Goal: Task Accomplishment & Management: Manage account settings

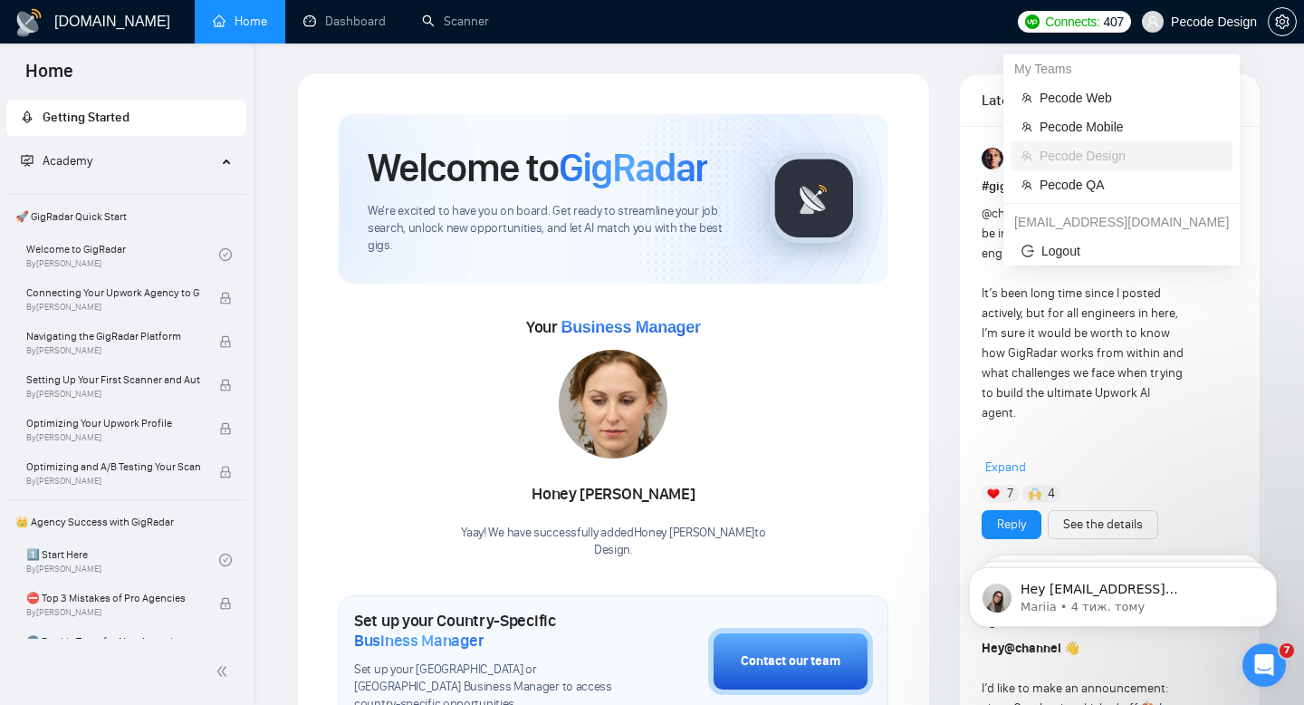
click at [1217, 13] on span "Pecode Design" at bounding box center [1199, 22] width 137 height 58
click at [1086, 181] on span "Pecode QA" at bounding box center [1131, 185] width 182 height 20
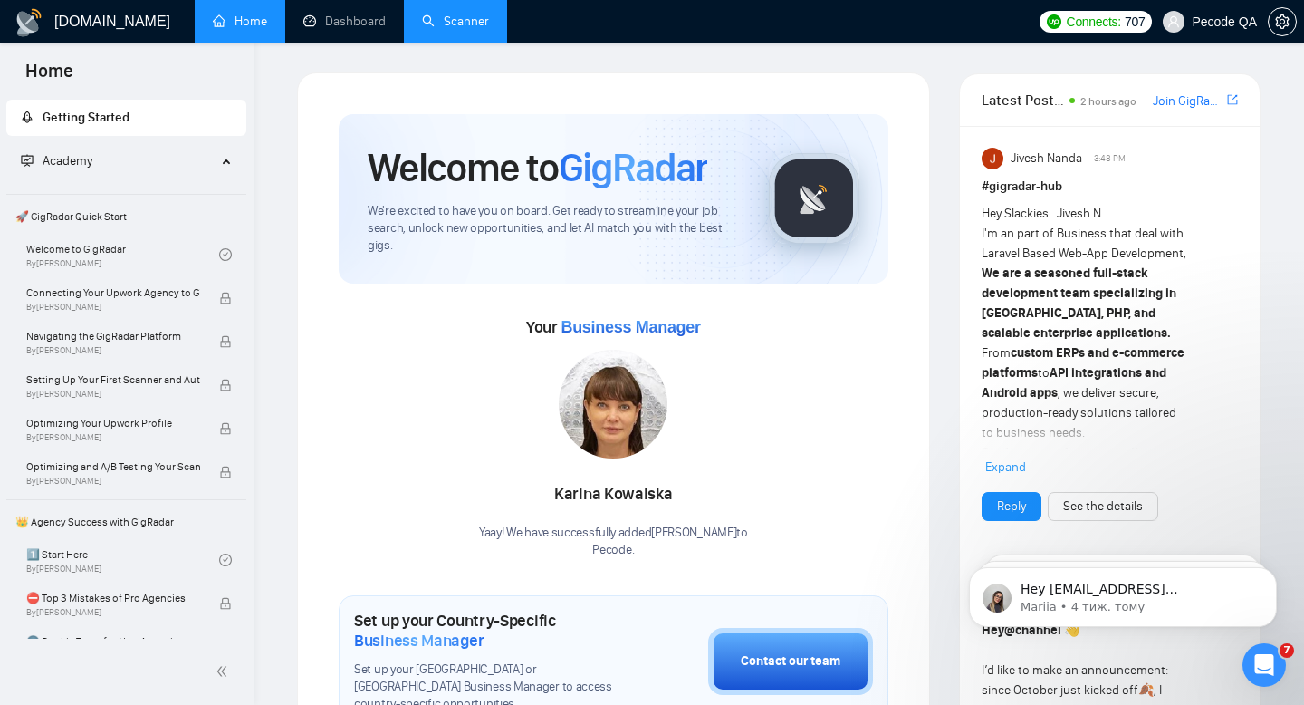
click at [443, 15] on link "Scanner" at bounding box center [455, 21] width 67 height 15
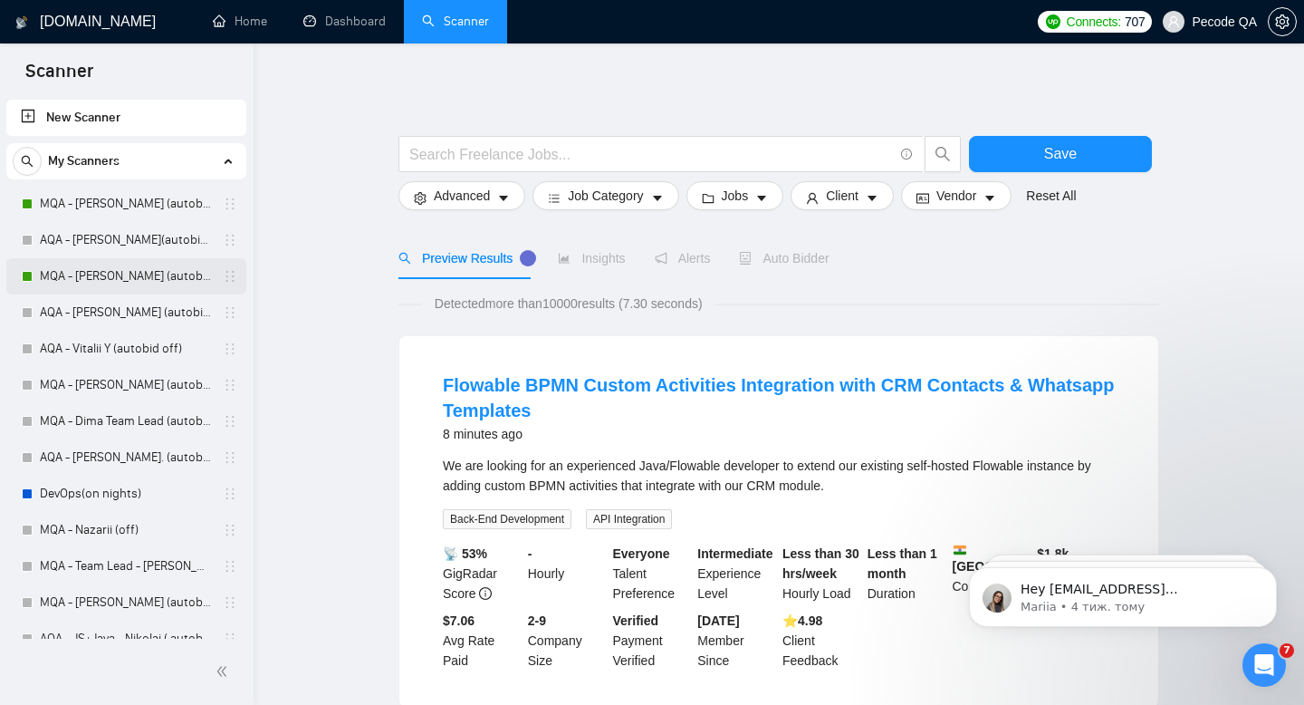
click at [129, 287] on link "MQA - [PERSON_NAME] (autobid on)" at bounding box center [126, 276] width 172 height 36
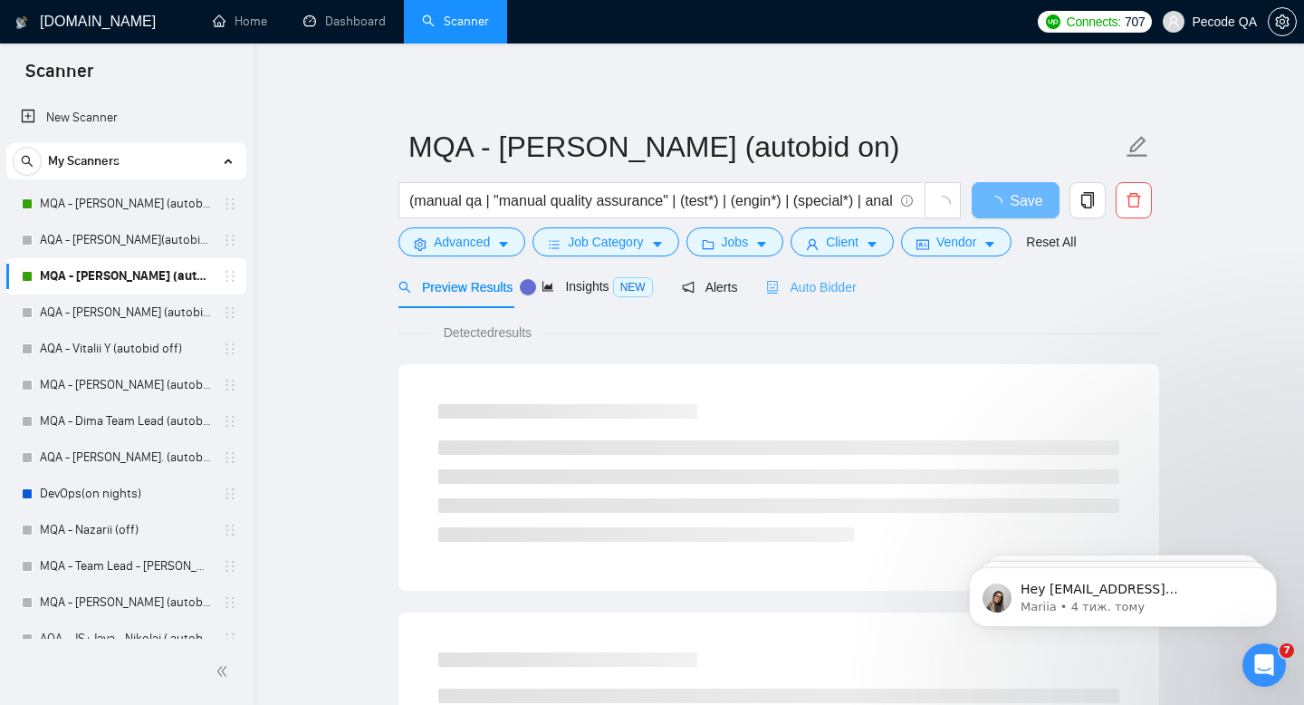
click at [821, 302] on div "Auto Bidder" at bounding box center [811, 286] width 90 height 43
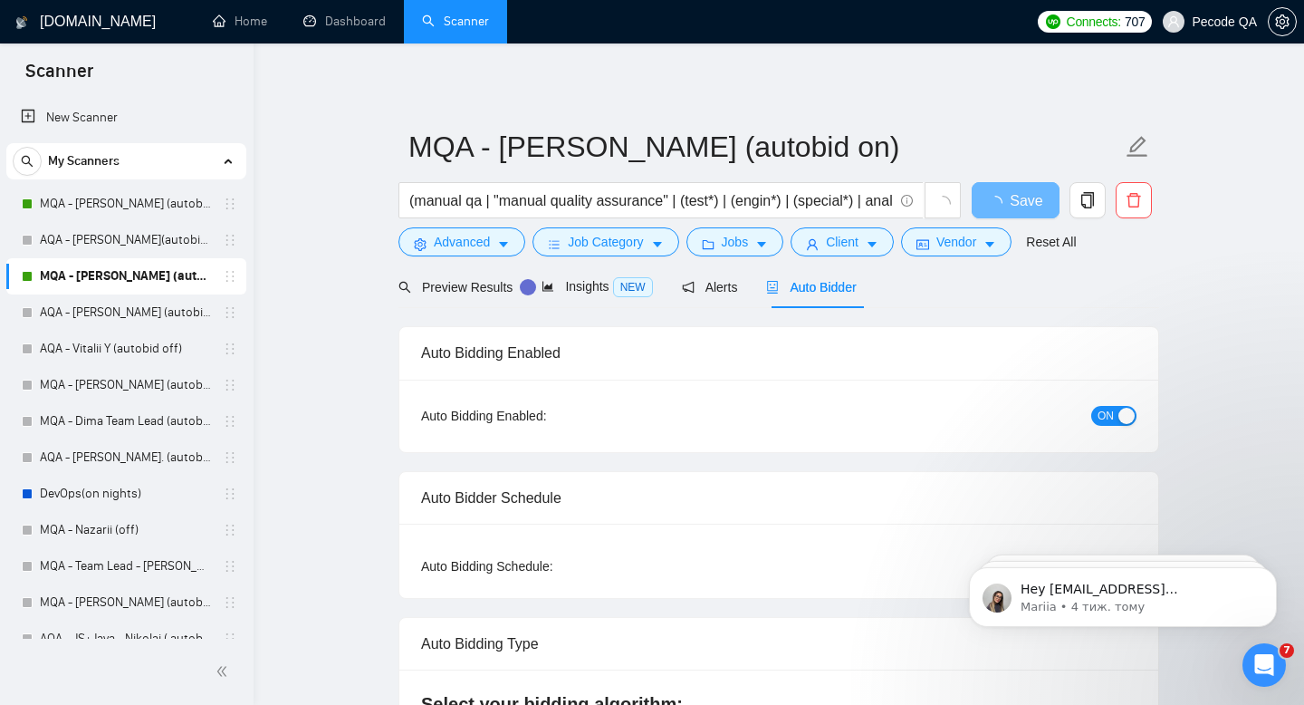
checkbox input "true"
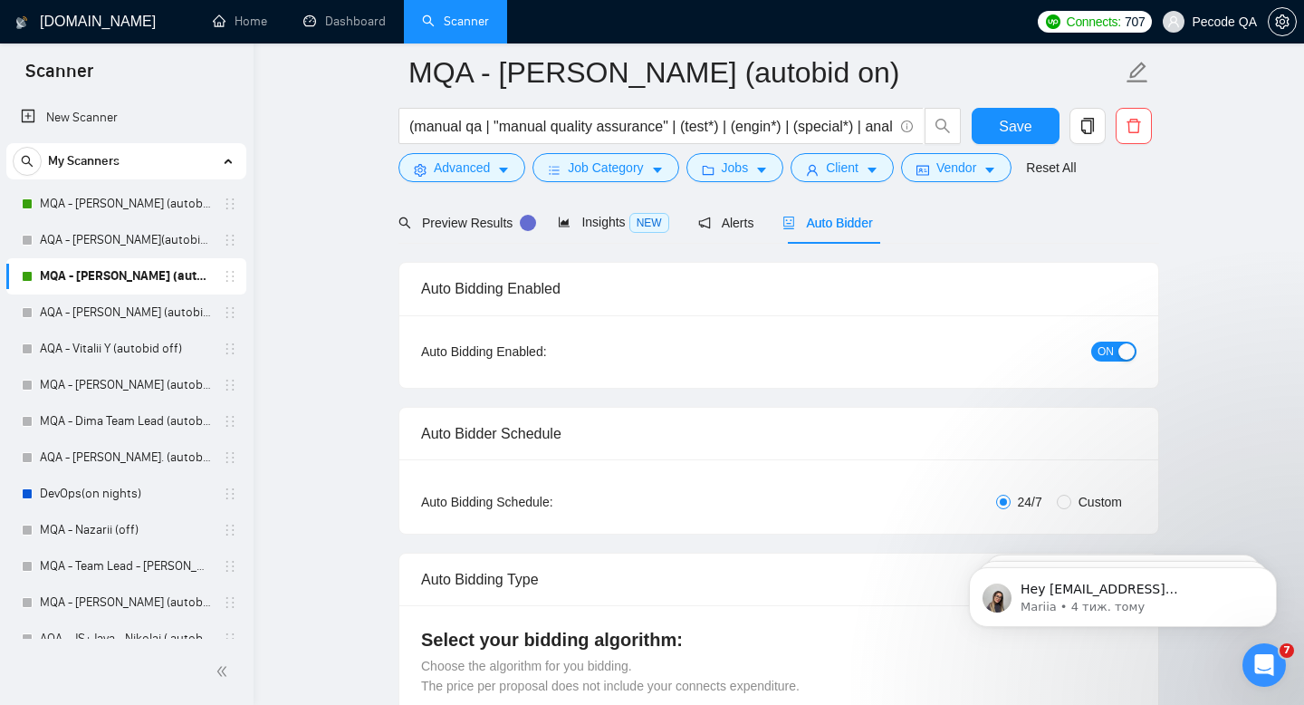
scroll to position [123, 0]
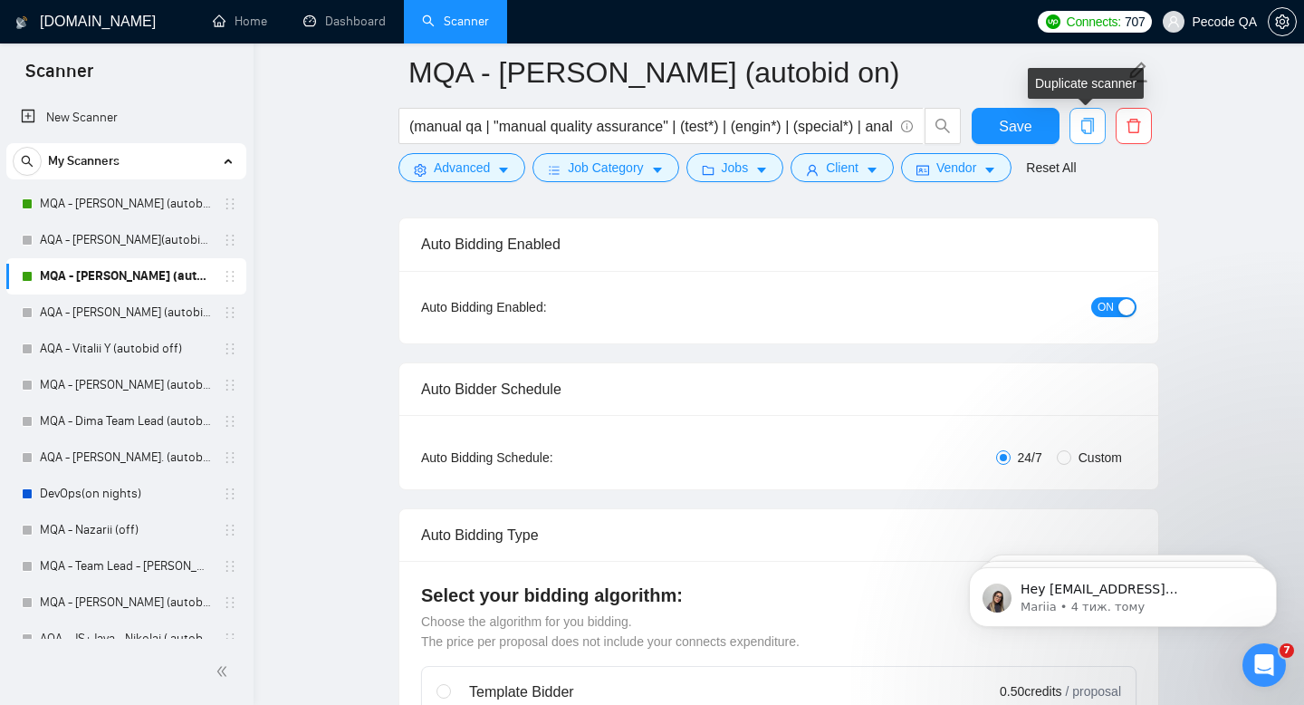
click at [1081, 123] on icon "copy" at bounding box center [1088, 126] width 16 height 16
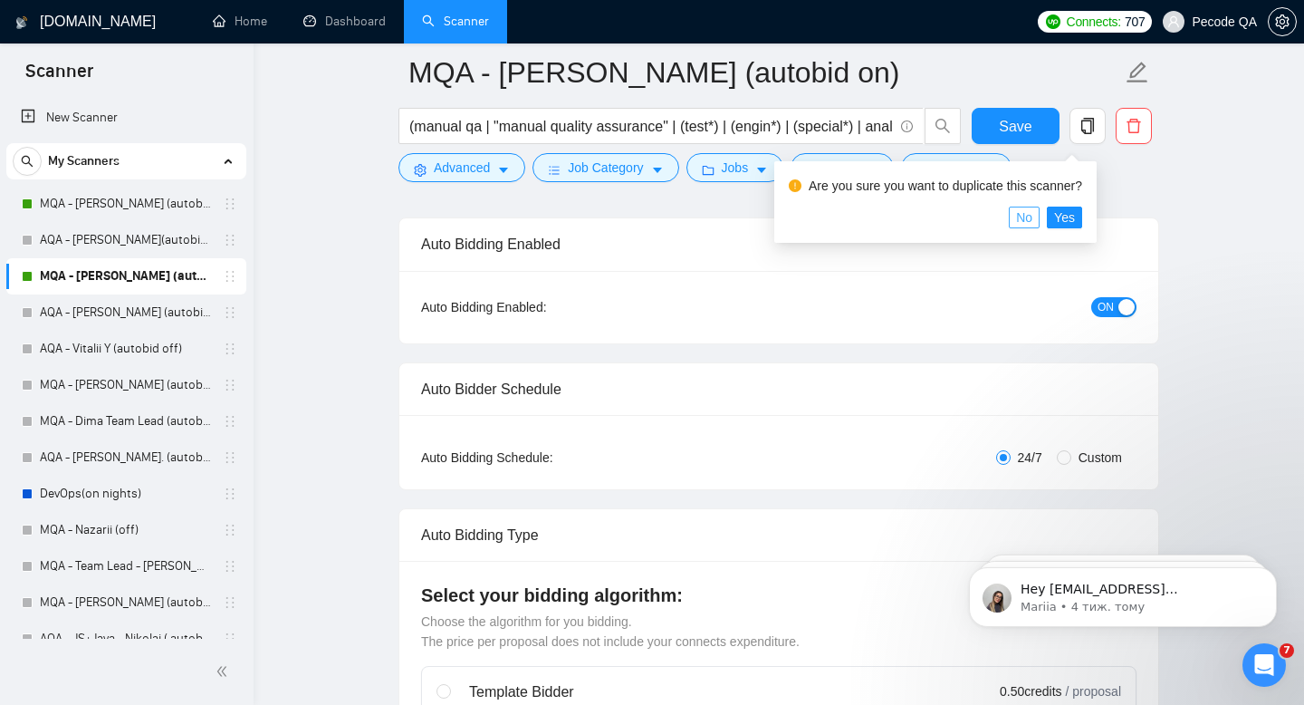
click at [1027, 216] on span "No" at bounding box center [1024, 217] width 16 height 20
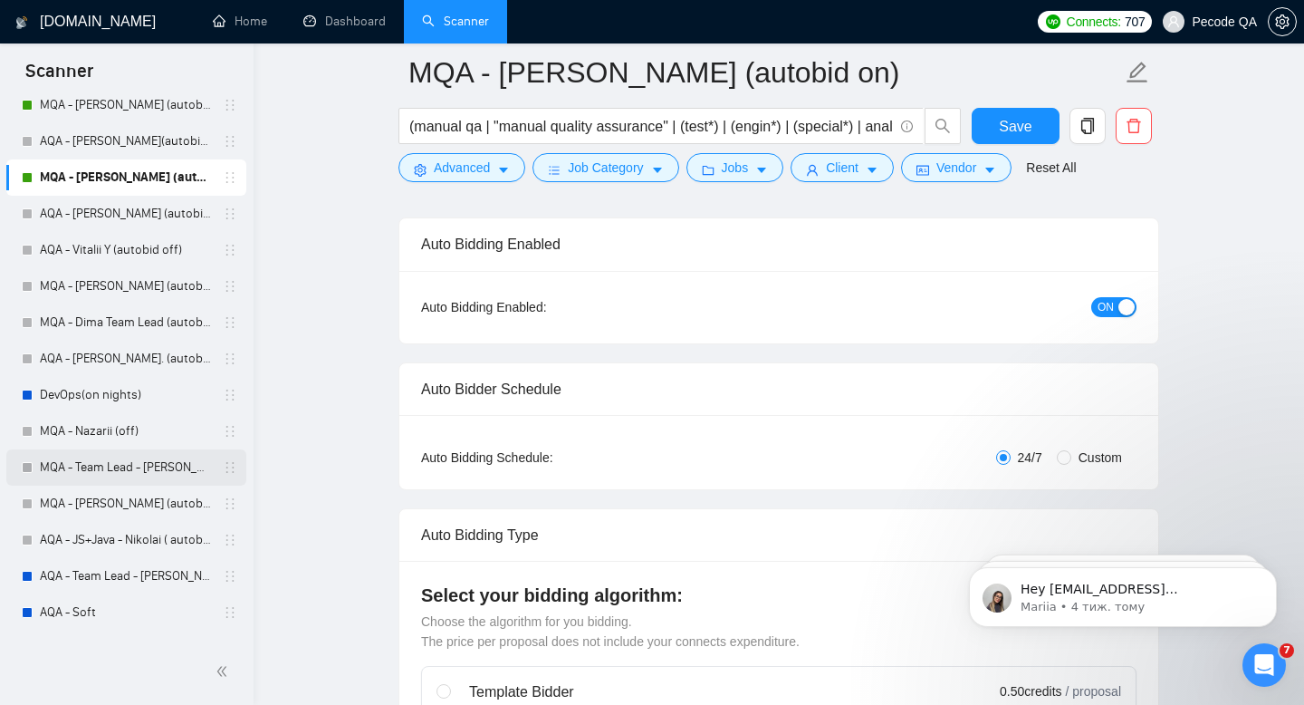
scroll to position [114, 0]
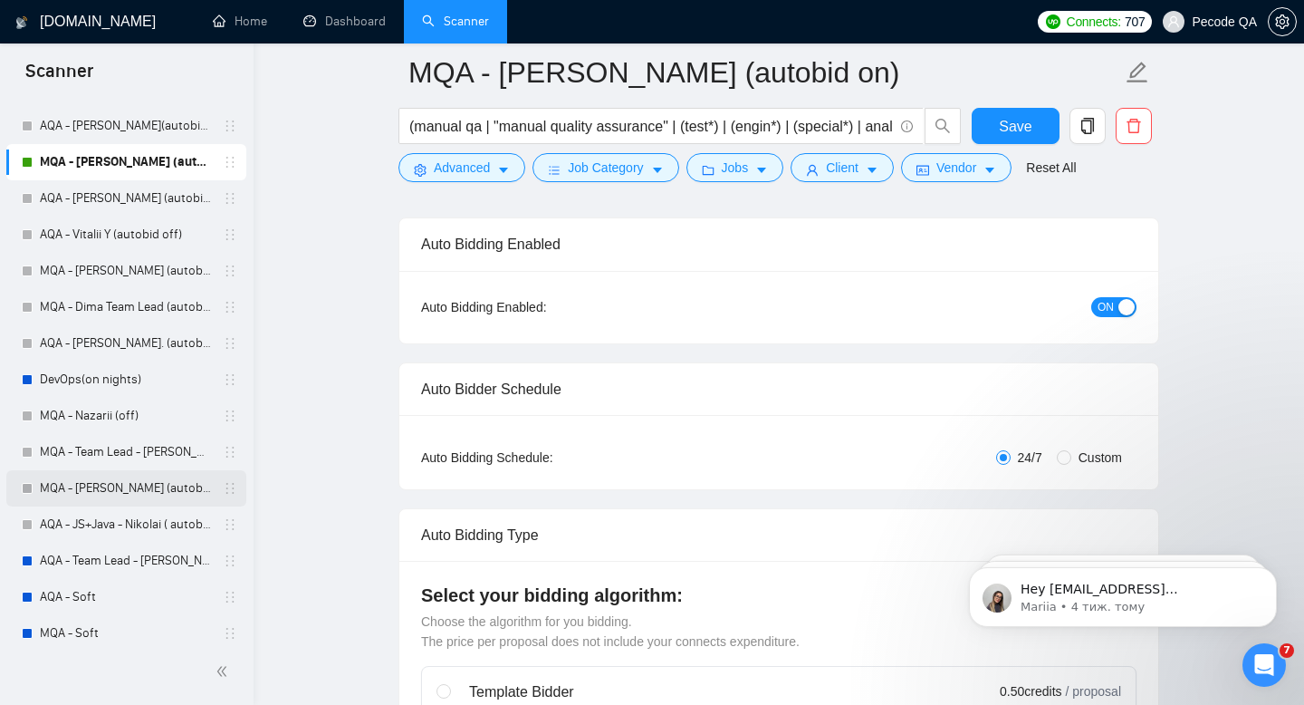
click at [104, 489] on link "MQA - [PERSON_NAME] (autobid off)" at bounding box center [126, 488] width 172 height 36
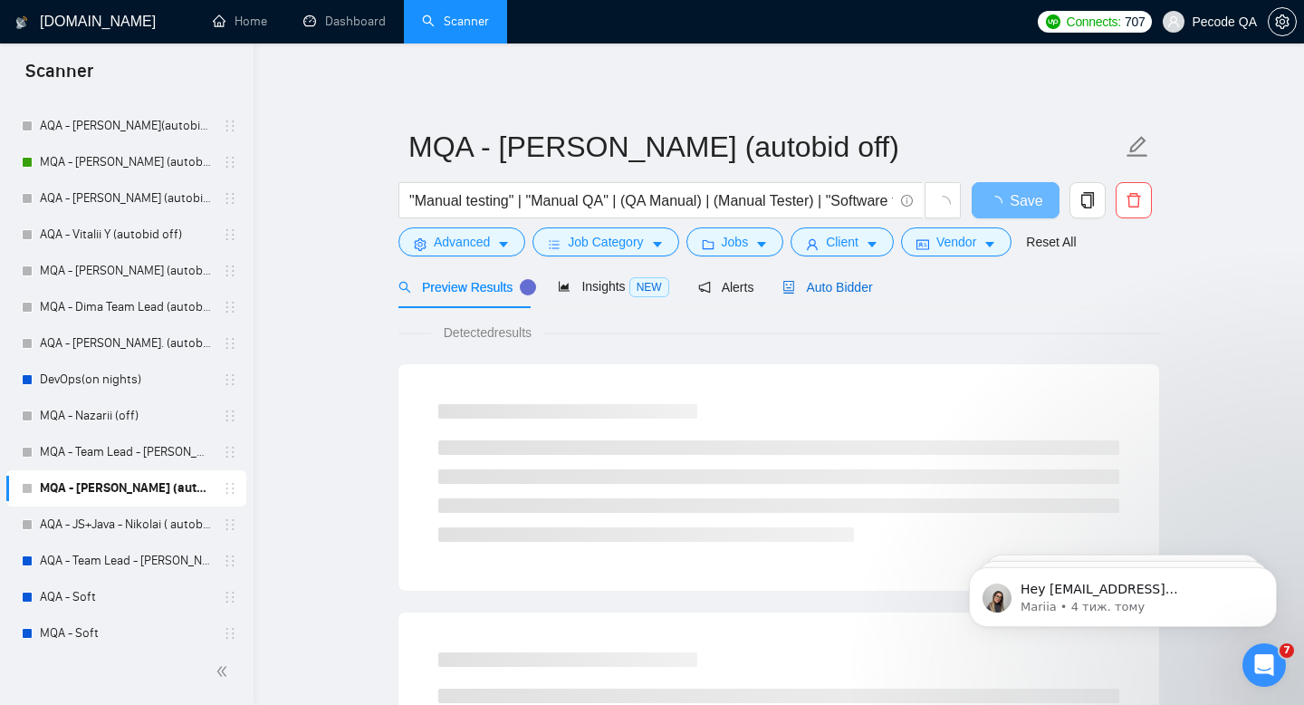
click at [857, 277] on div "Auto Bidder" at bounding box center [828, 287] width 90 height 20
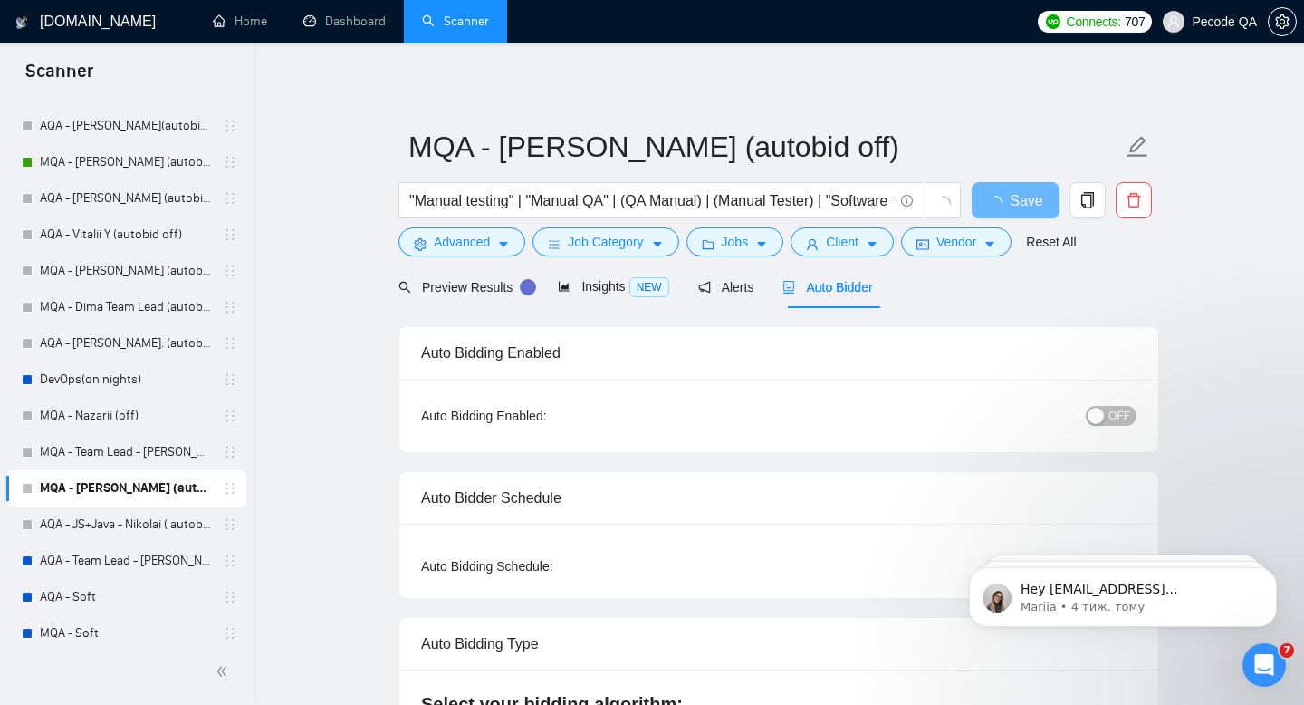
checkbox input "true"
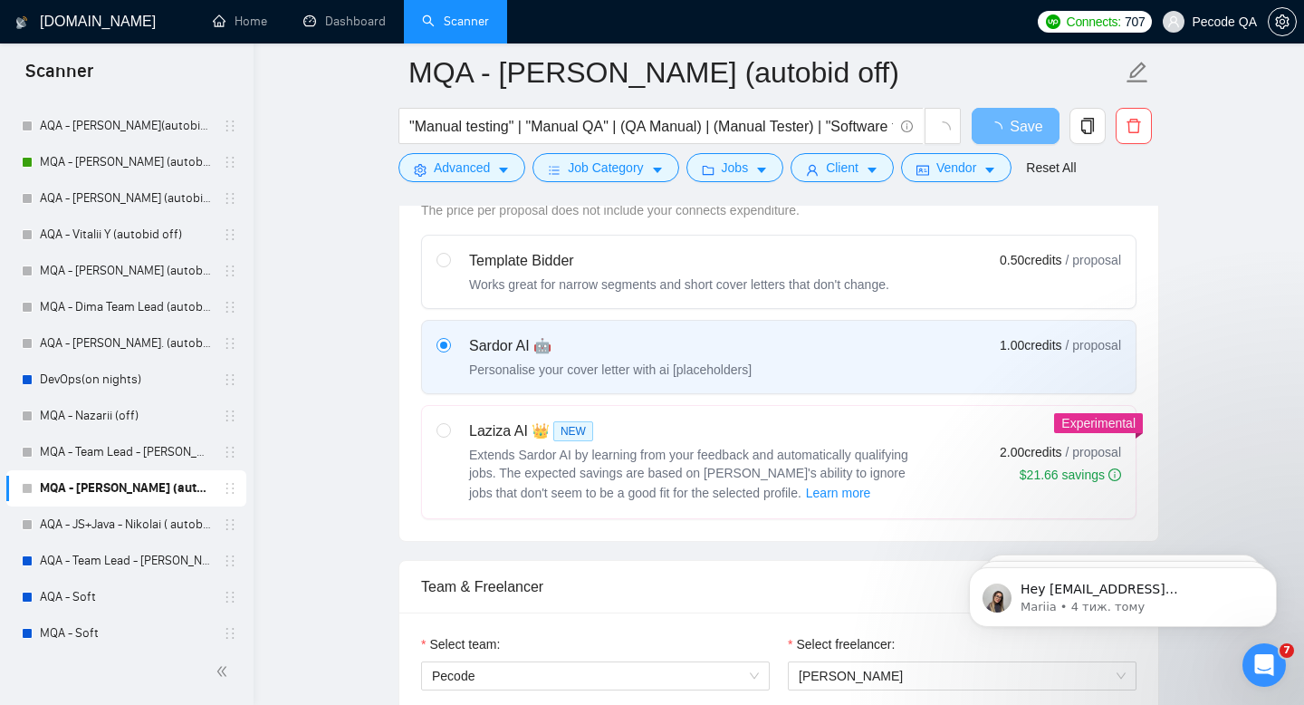
scroll to position [909, 0]
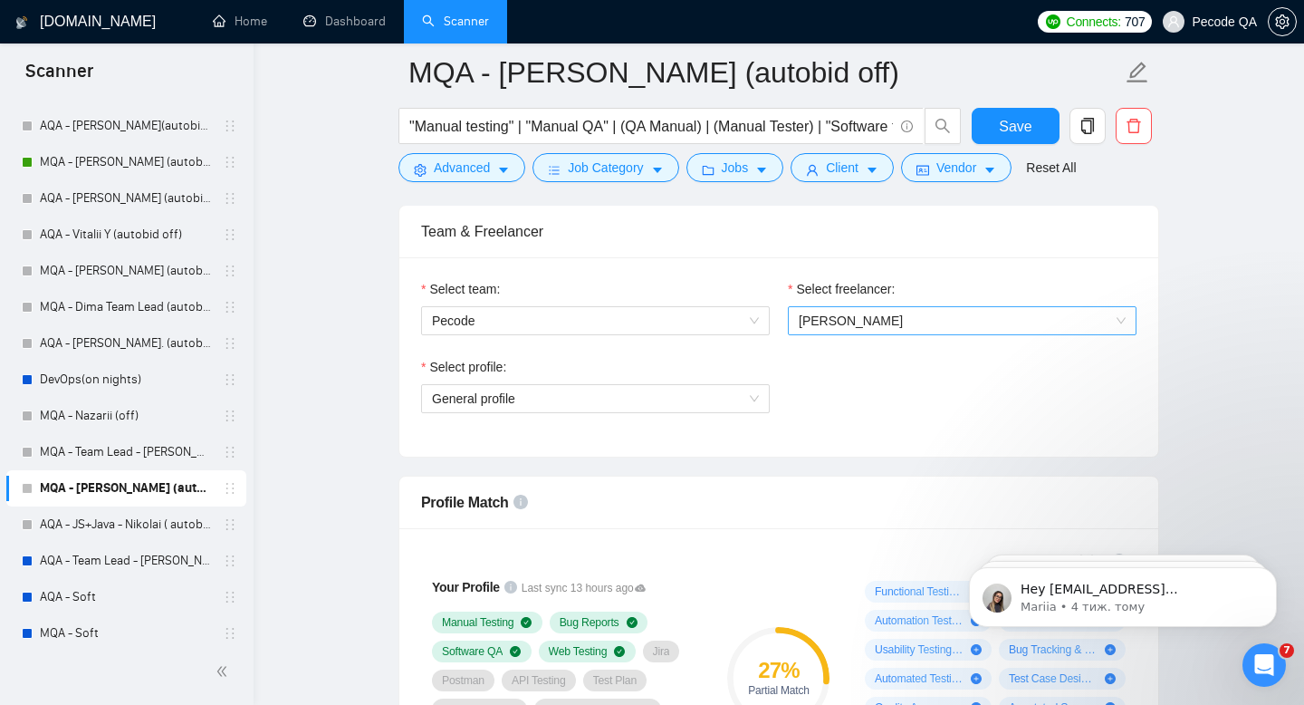
click at [811, 333] on div "[PERSON_NAME]" at bounding box center [962, 320] width 349 height 29
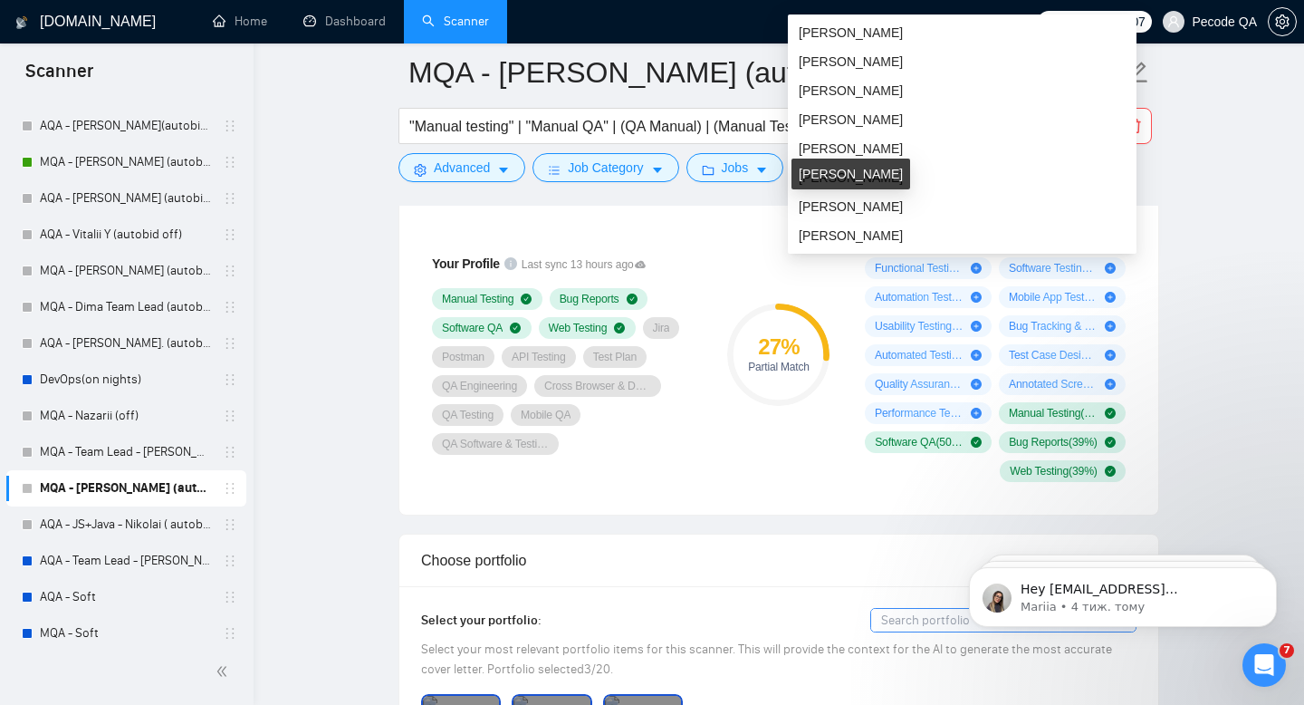
scroll to position [1565, 0]
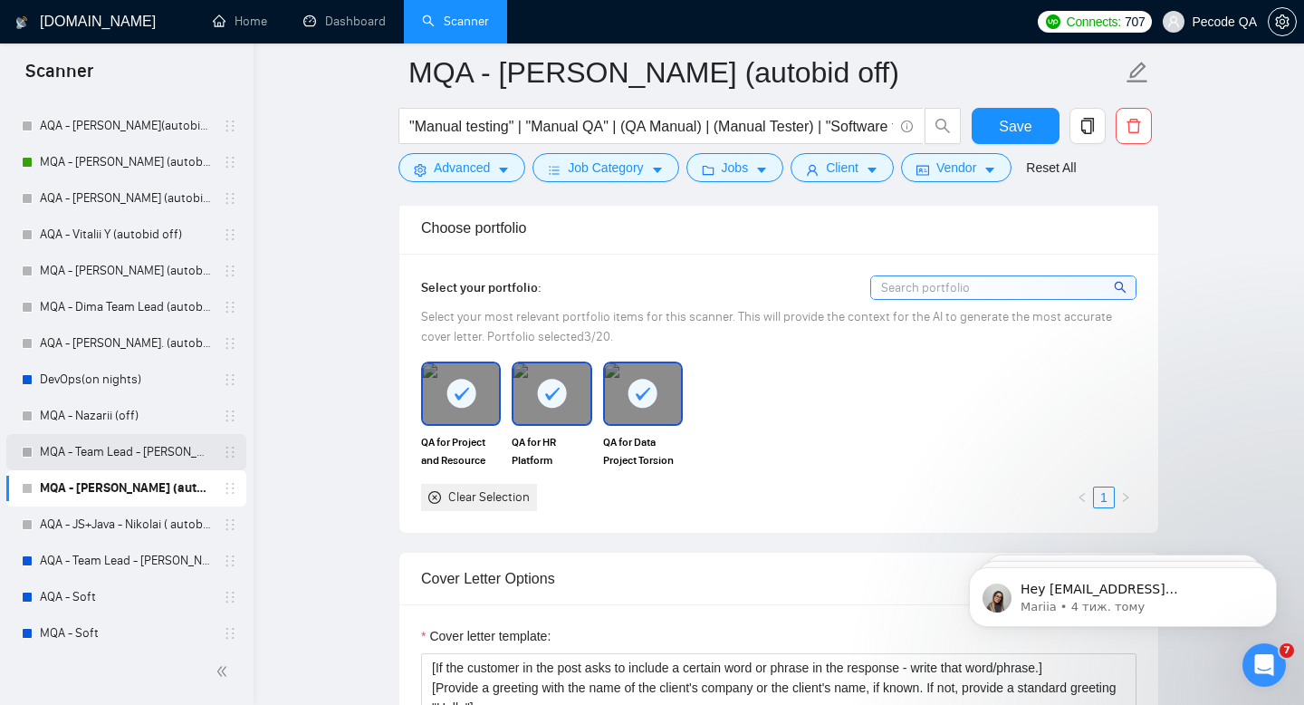
click at [141, 457] on link "MQA - Team Lead - [PERSON_NAME] (autobid night off) (28.03)" at bounding box center [126, 452] width 172 height 36
click at [141, 490] on link "MQA - [PERSON_NAME] (autobid off)" at bounding box center [126, 488] width 172 height 36
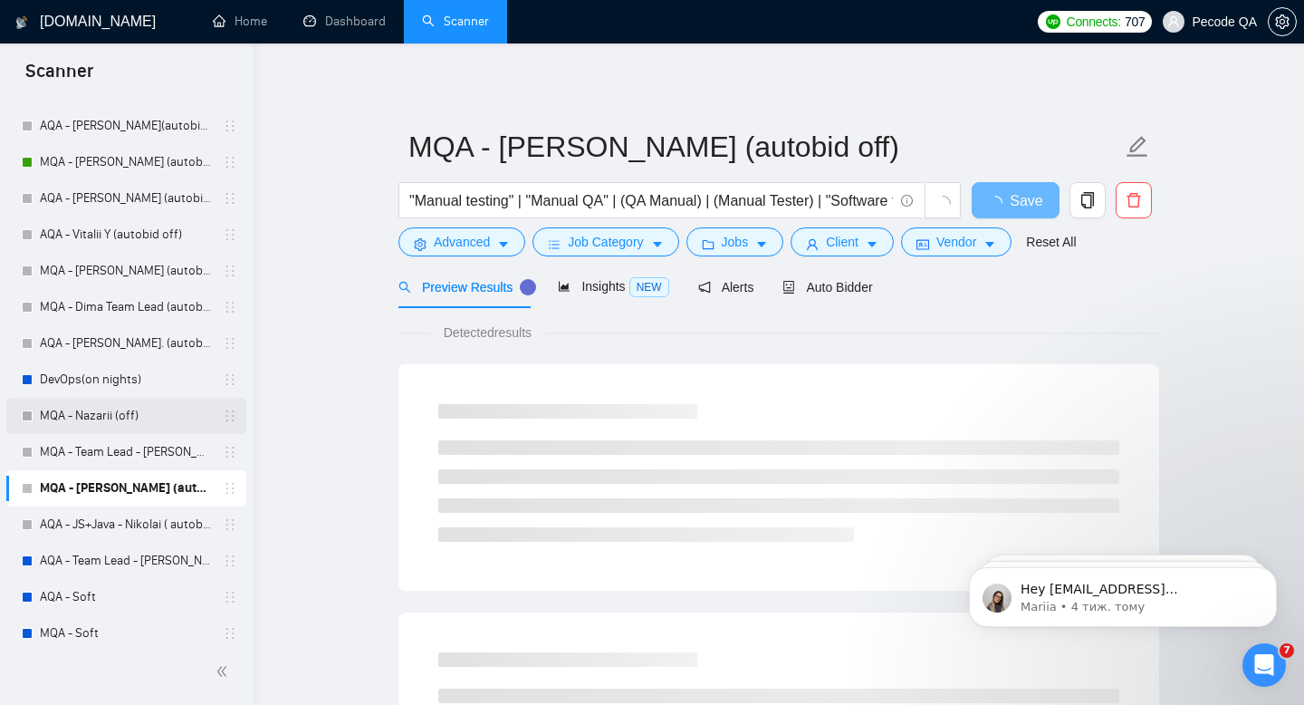
click at [111, 420] on link "MQA - Nazarii (off)" at bounding box center [126, 416] width 172 height 36
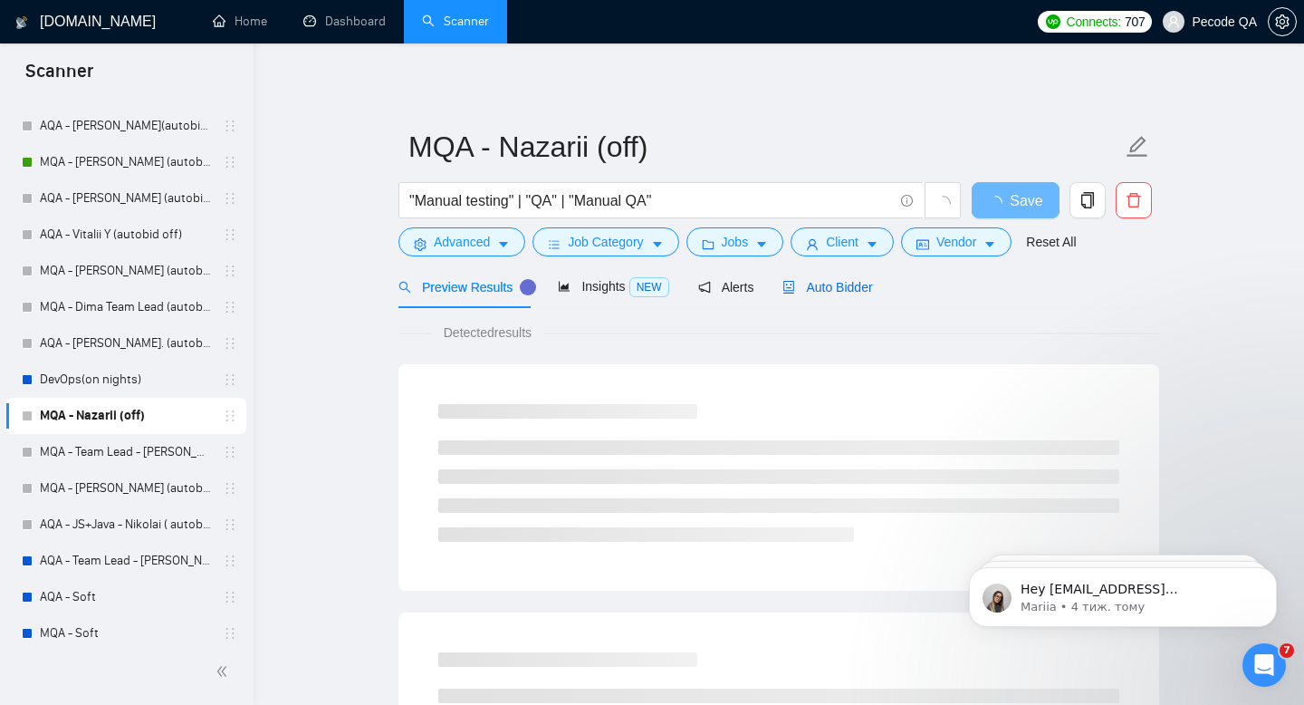
click at [822, 294] on div "Auto Bidder" at bounding box center [828, 287] width 90 height 20
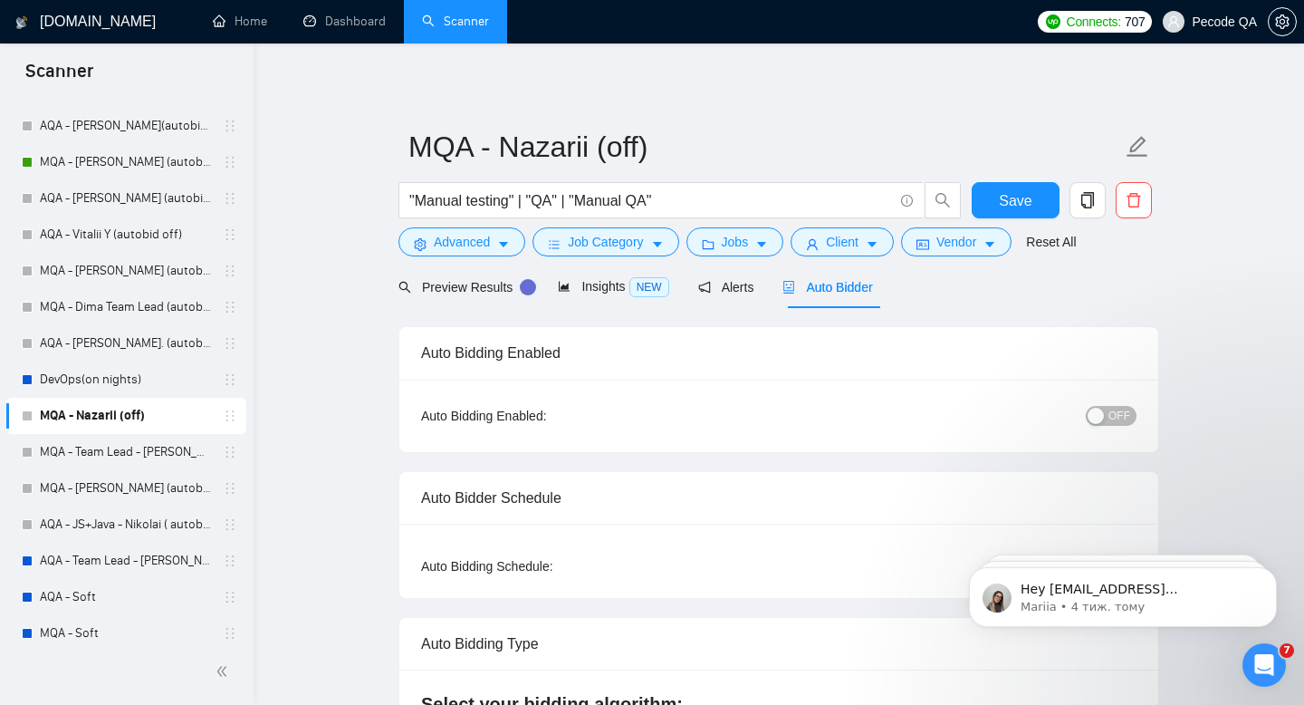
checkbox input "true"
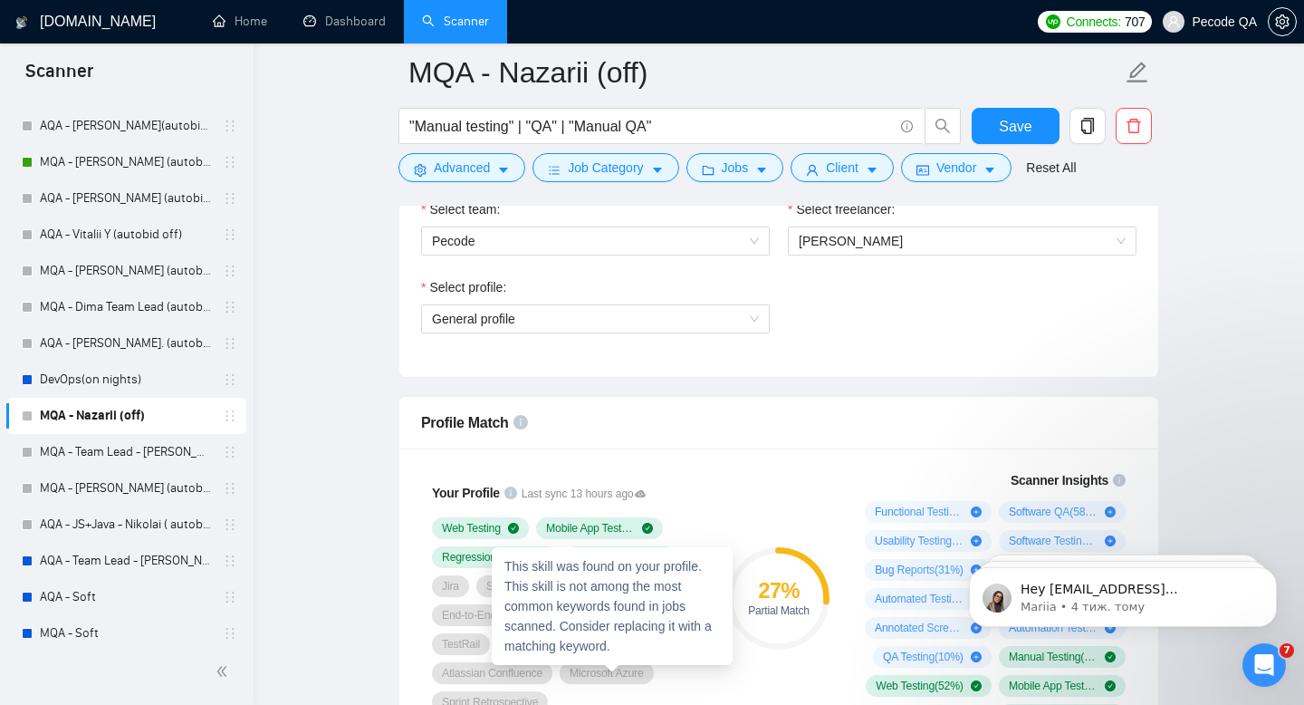
scroll to position [780, 0]
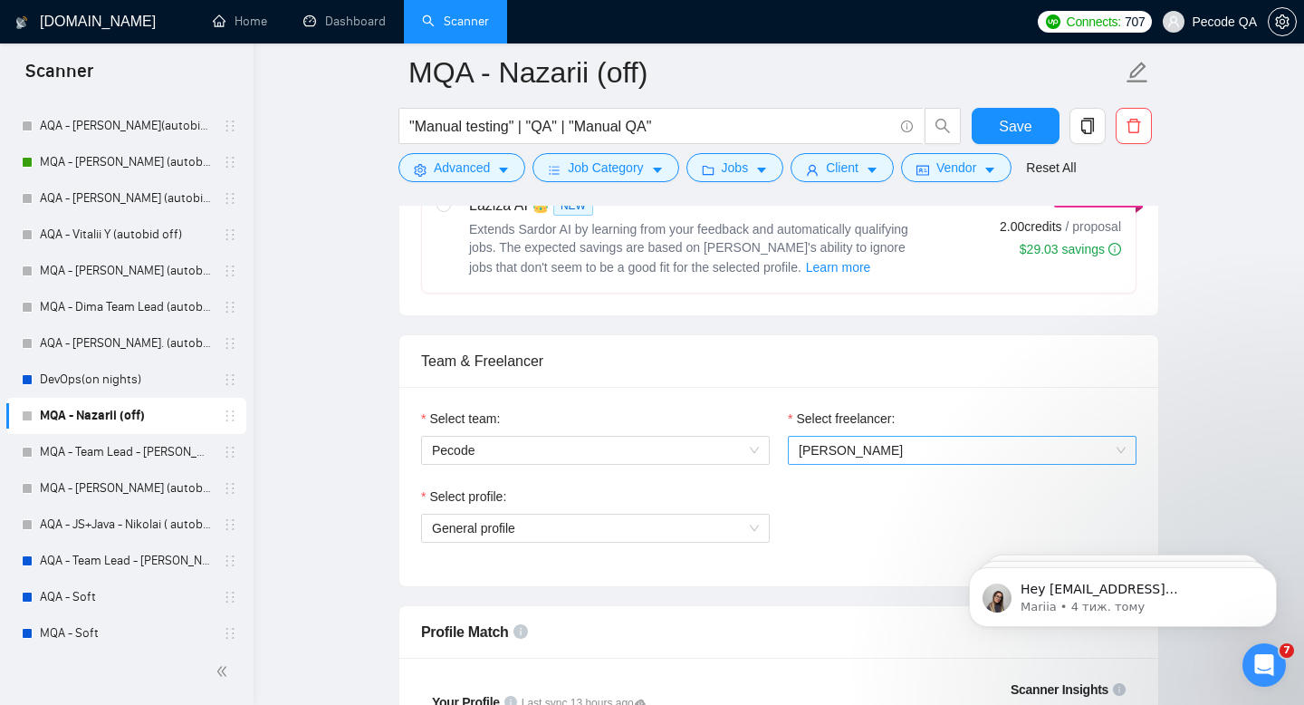
click at [861, 447] on span "[PERSON_NAME]" at bounding box center [851, 450] width 104 height 14
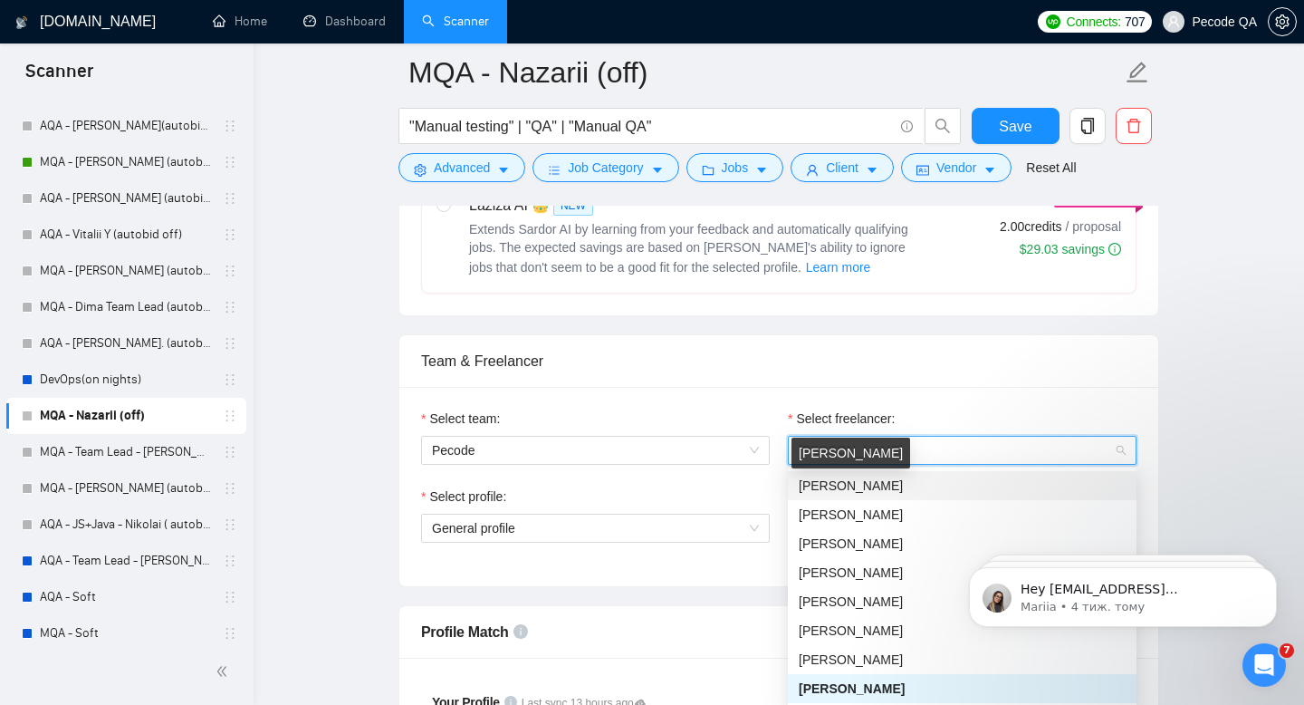
type input "в"
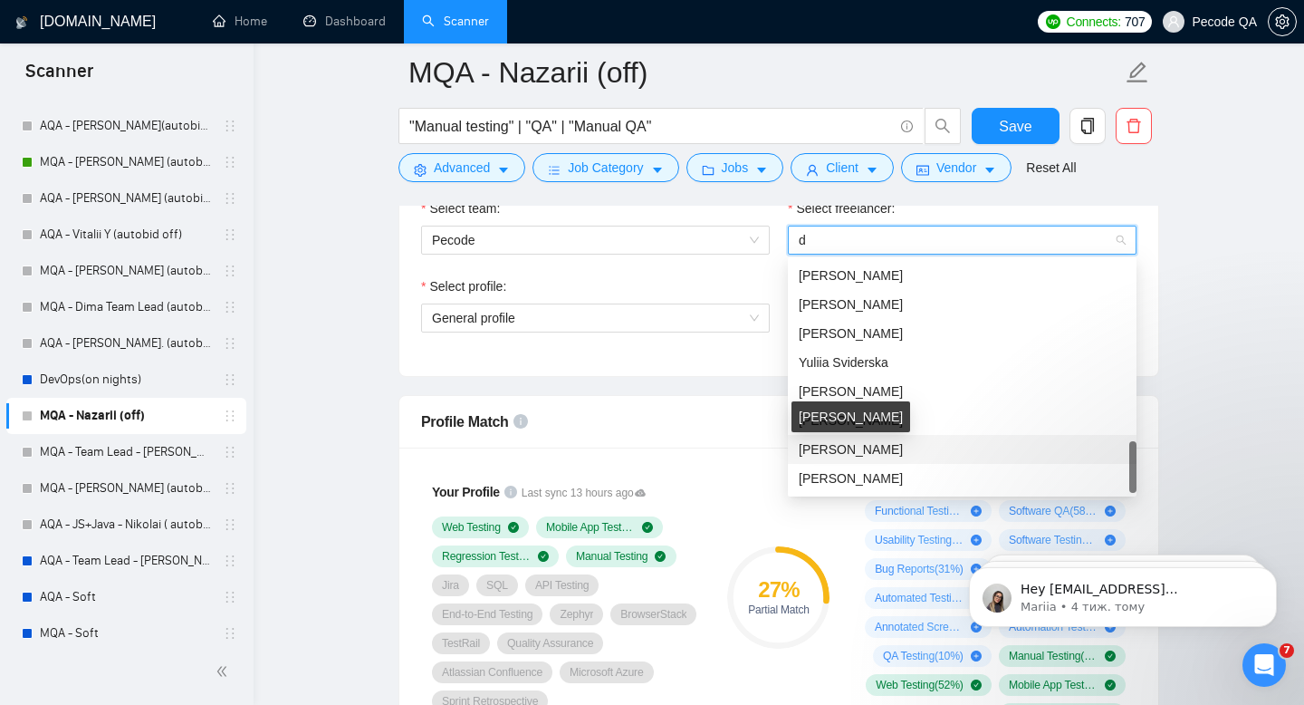
scroll to position [997, 0]
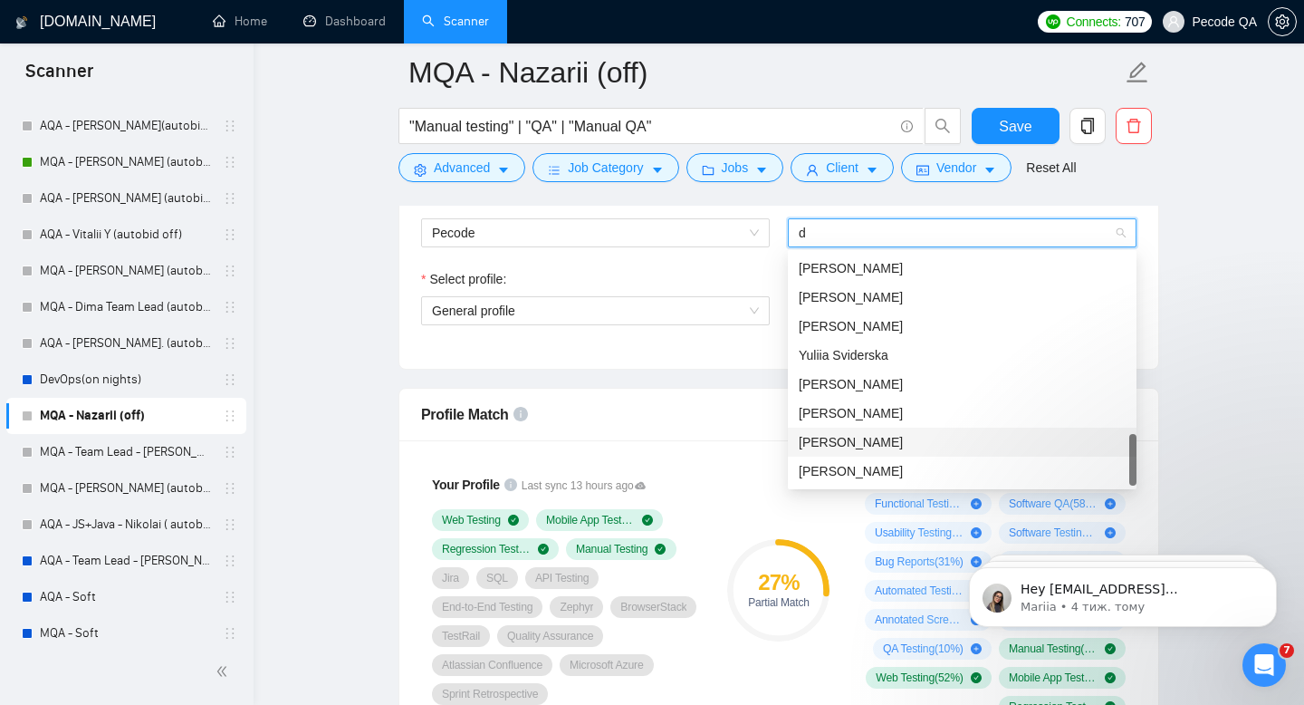
type input "d"
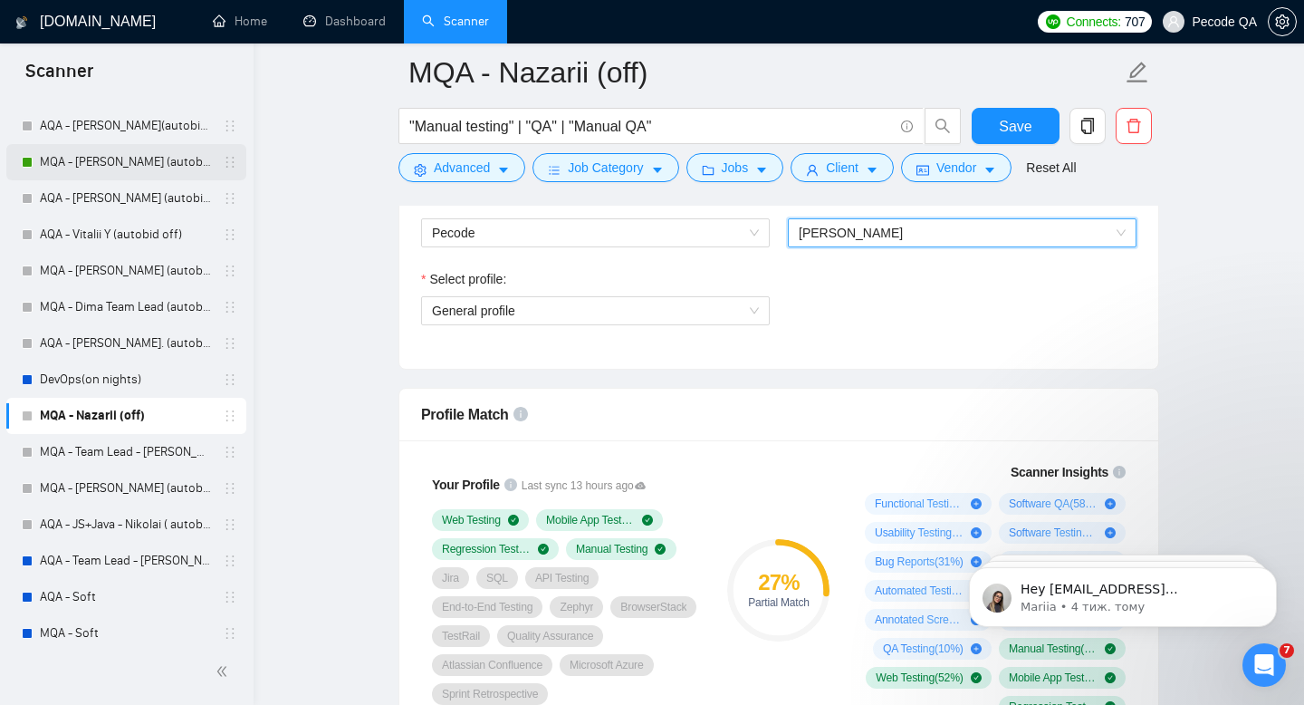
scroll to position [0, 0]
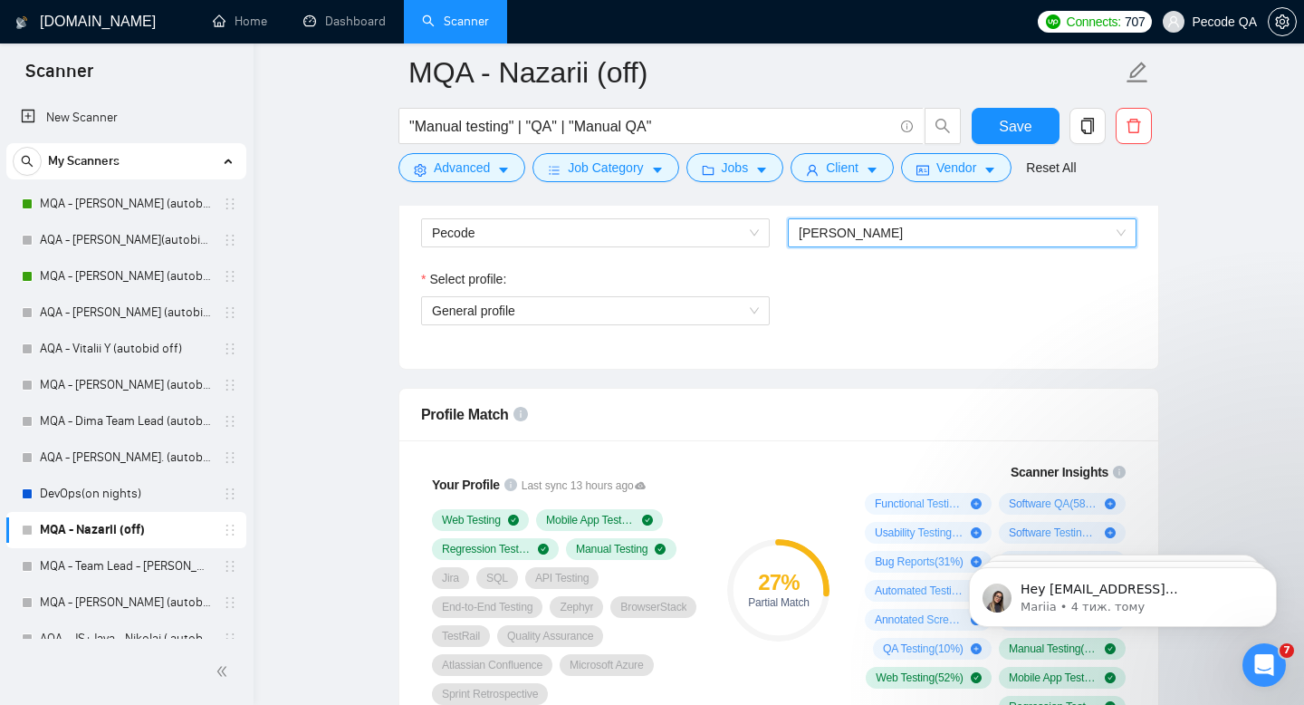
click at [130, 196] on link "MQA - [PERSON_NAME] (autobid On)" at bounding box center [126, 204] width 172 height 36
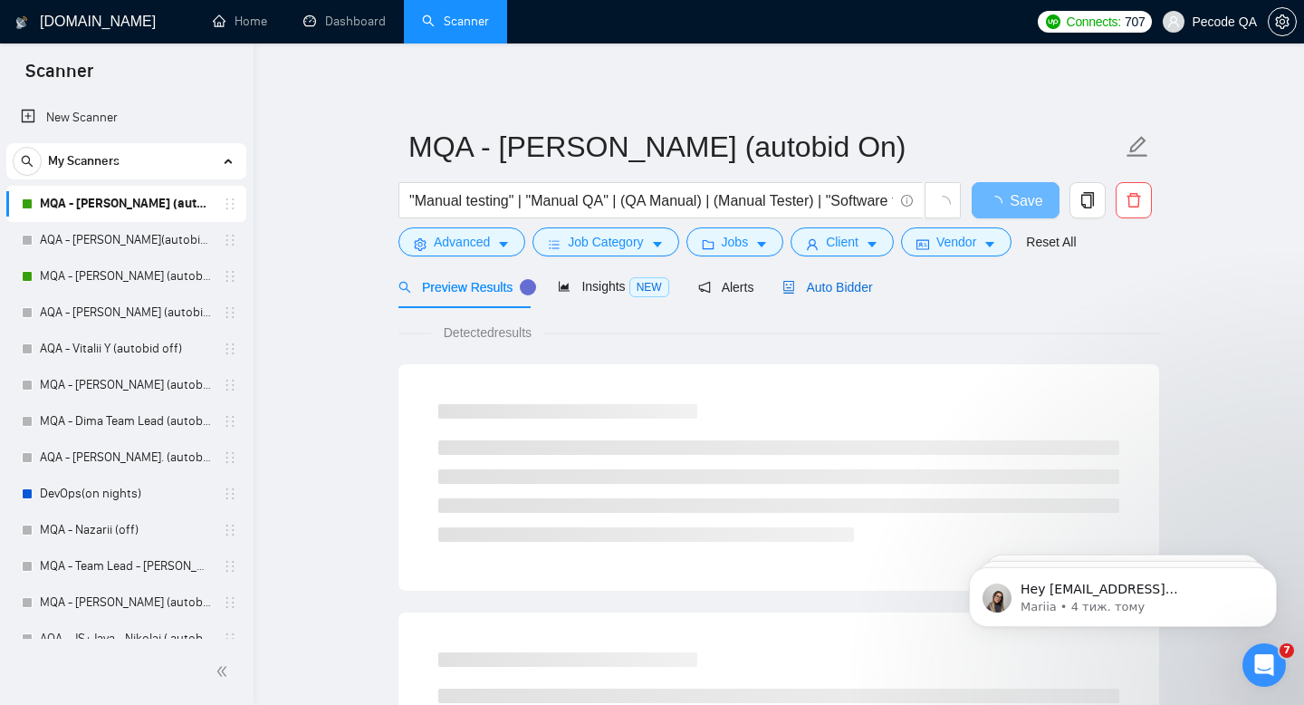
click at [820, 287] on span "Auto Bidder" at bounding box center [828, 287] width 90 height 14
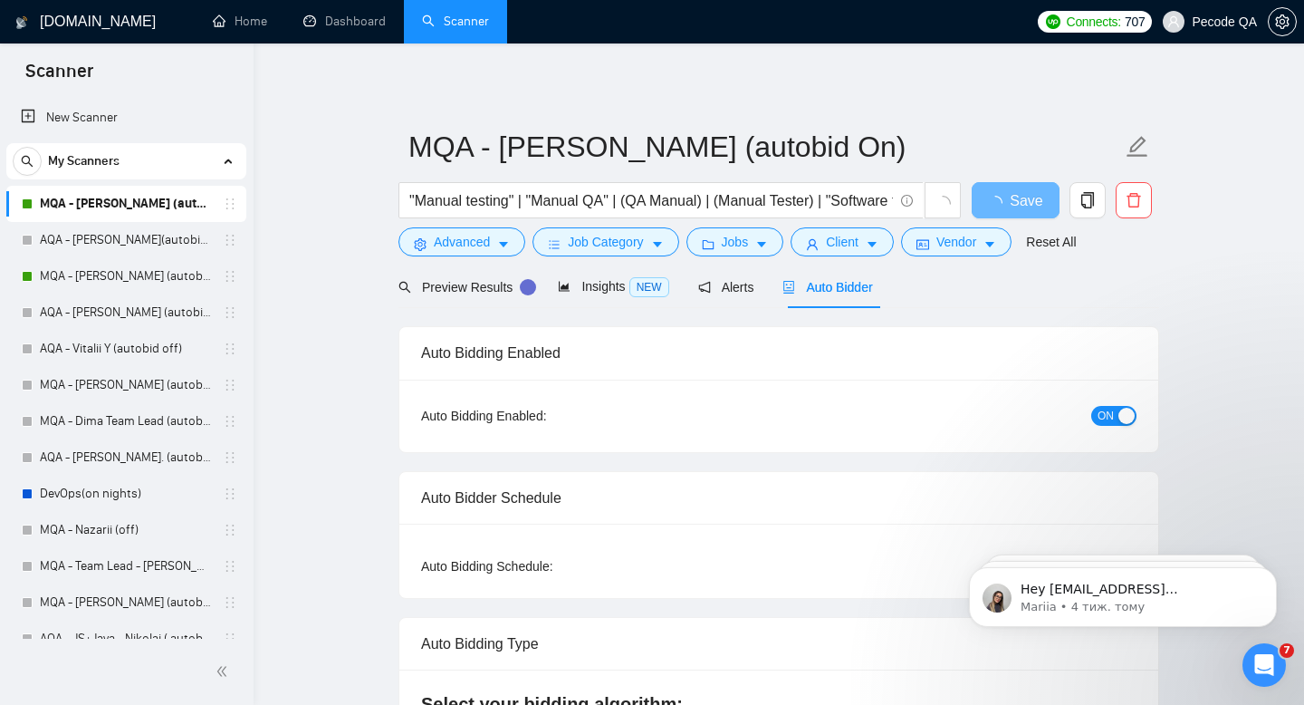
radio input "false"
radio input "true"
checkbox input "true"
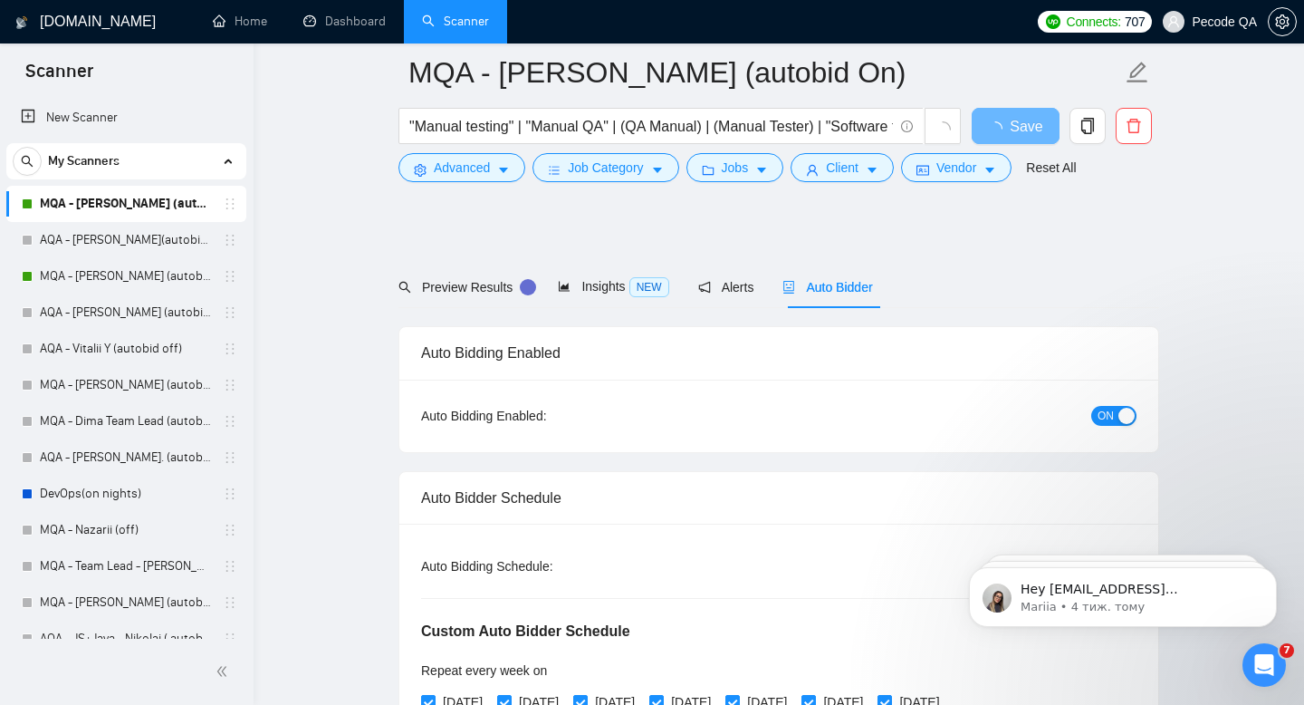
scroll to position [290, 0]
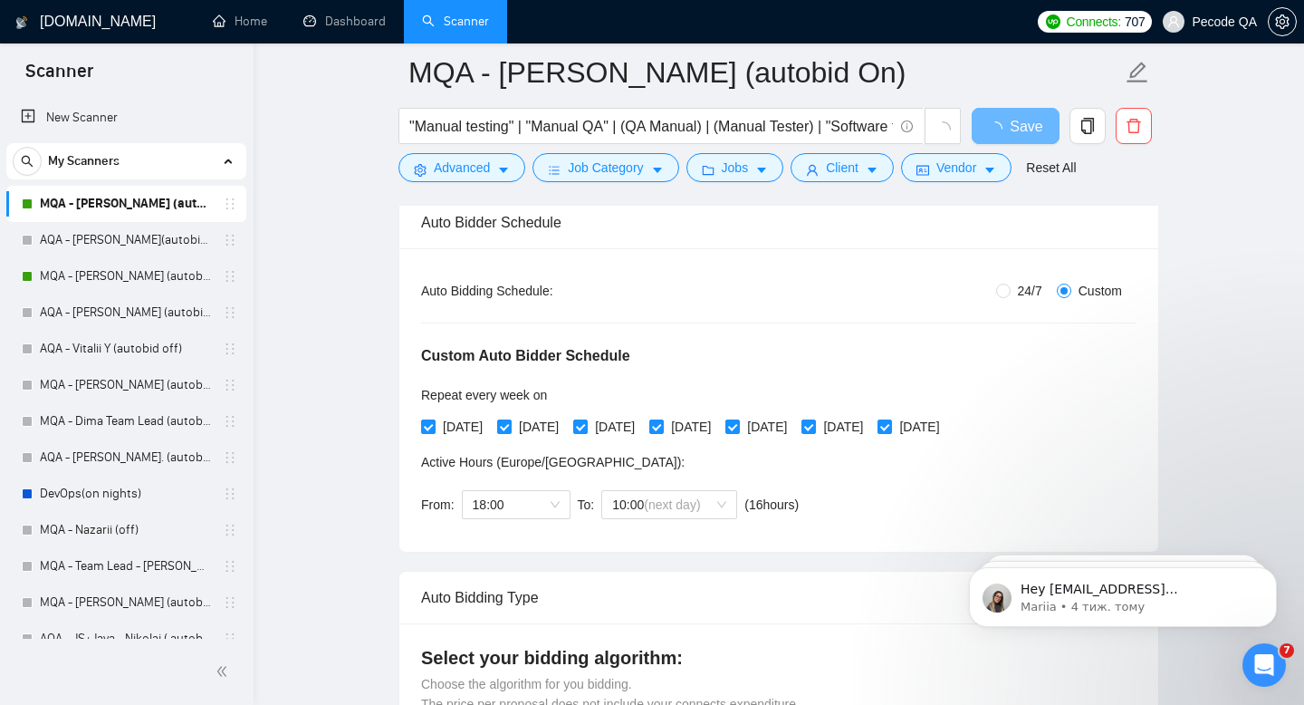
click at [1016, 296] on span "24/7" at bounding box center [1030, 291] width 39 height 20
click at [1011, 296] on input "24/7" at bounding box center [1003, 291] width 14 height 14
radio input "true"
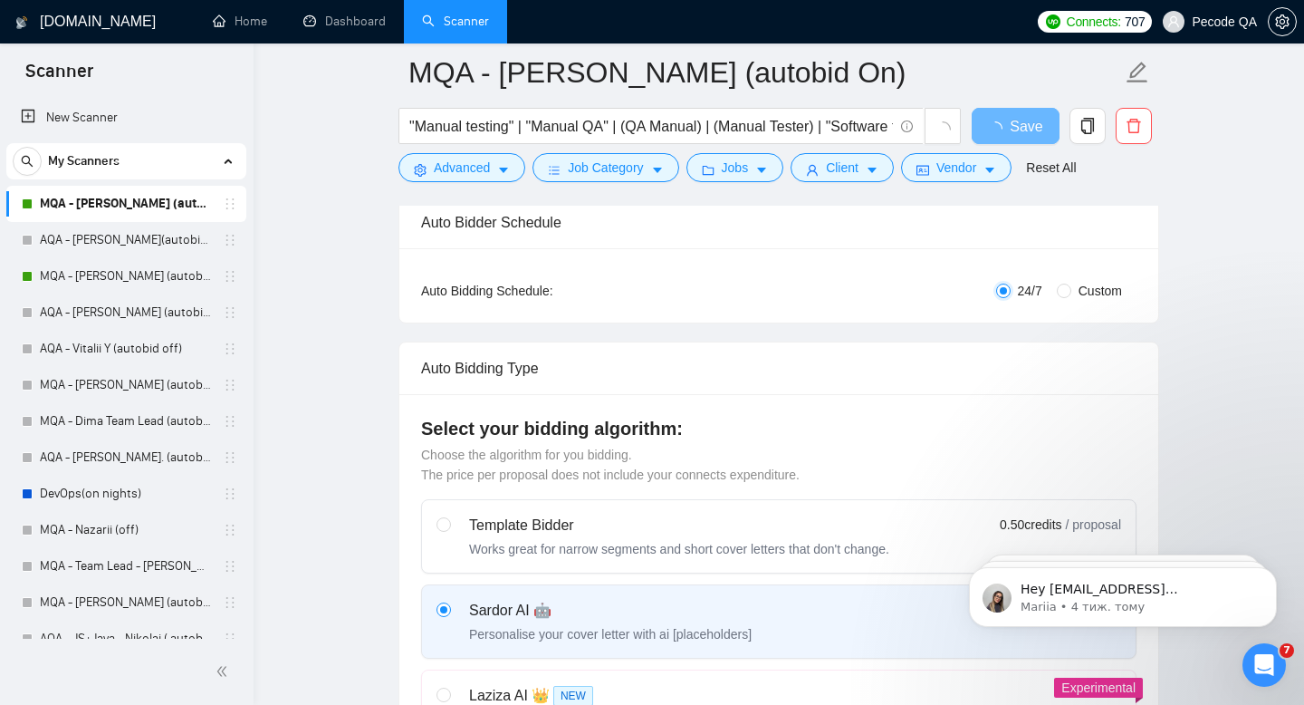
radio input "false"
click at [1014, 119] on span "Save" at bounding box center [1026, 126] width 33 height 23
click at [1016, 136] on span "Save" at bounding box center [1015, 126] width 33 height 23
checkbox input "true"
click at [320, 28] on link "Dashboard" at bounding box center [344, 21] width 82 height 15
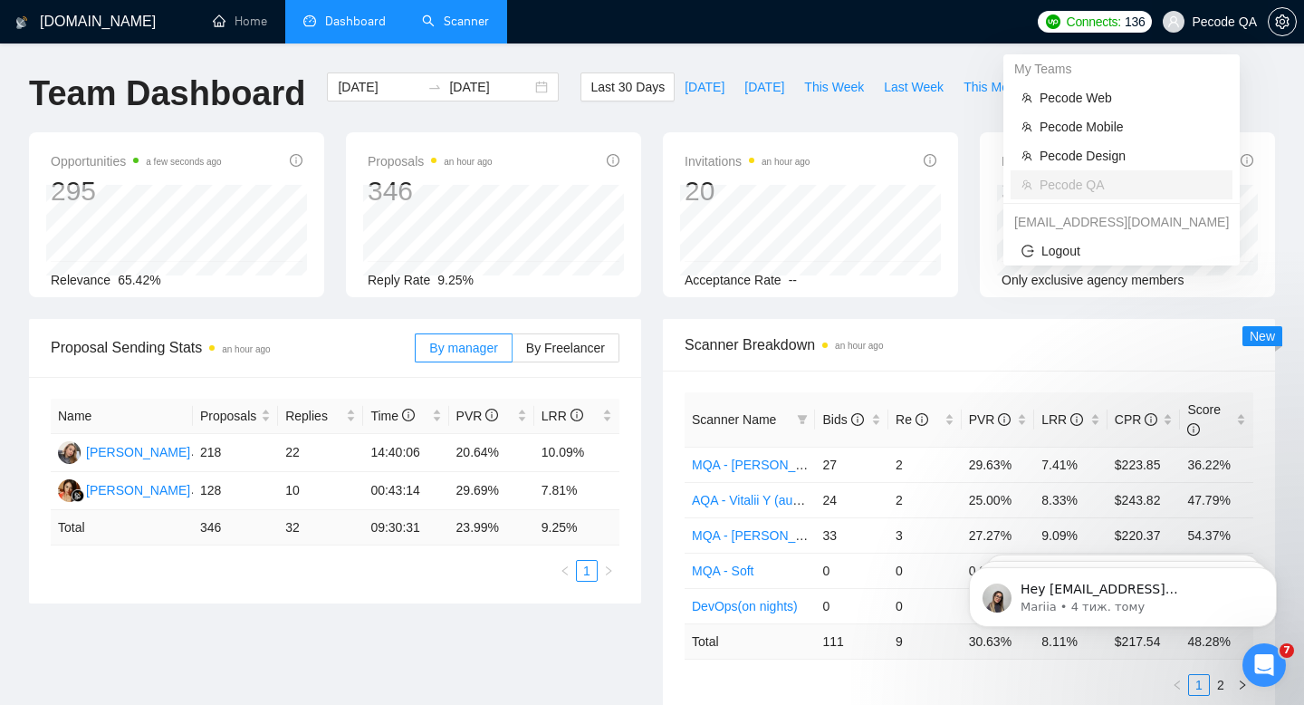
click at [1226, 22] on span "Pecode QA" at bounding box center [1224, 22] width 65 height 0
click at [1129, 132] on span "Pecode Mobile" at bounding box center [1131, 127] width 182 height 20
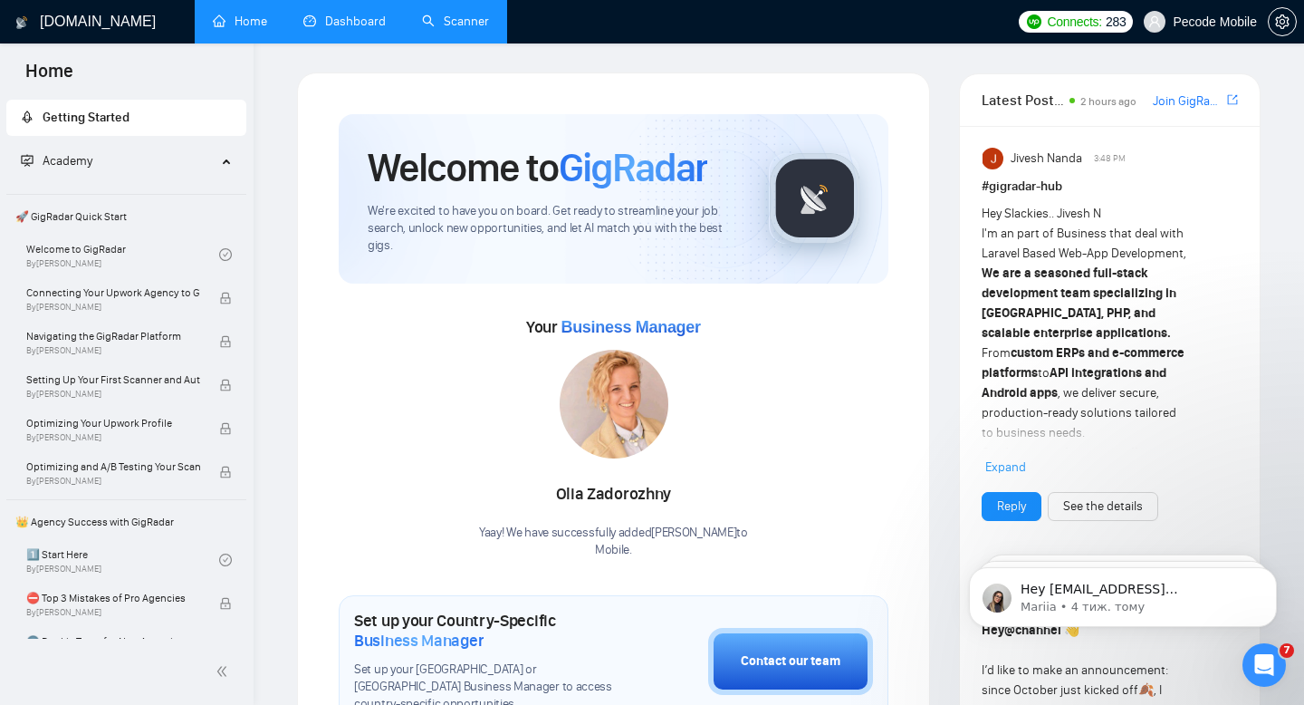
click at [475, 29] on link "Scanner" at bounding box center [455, 21] width 67 height 15
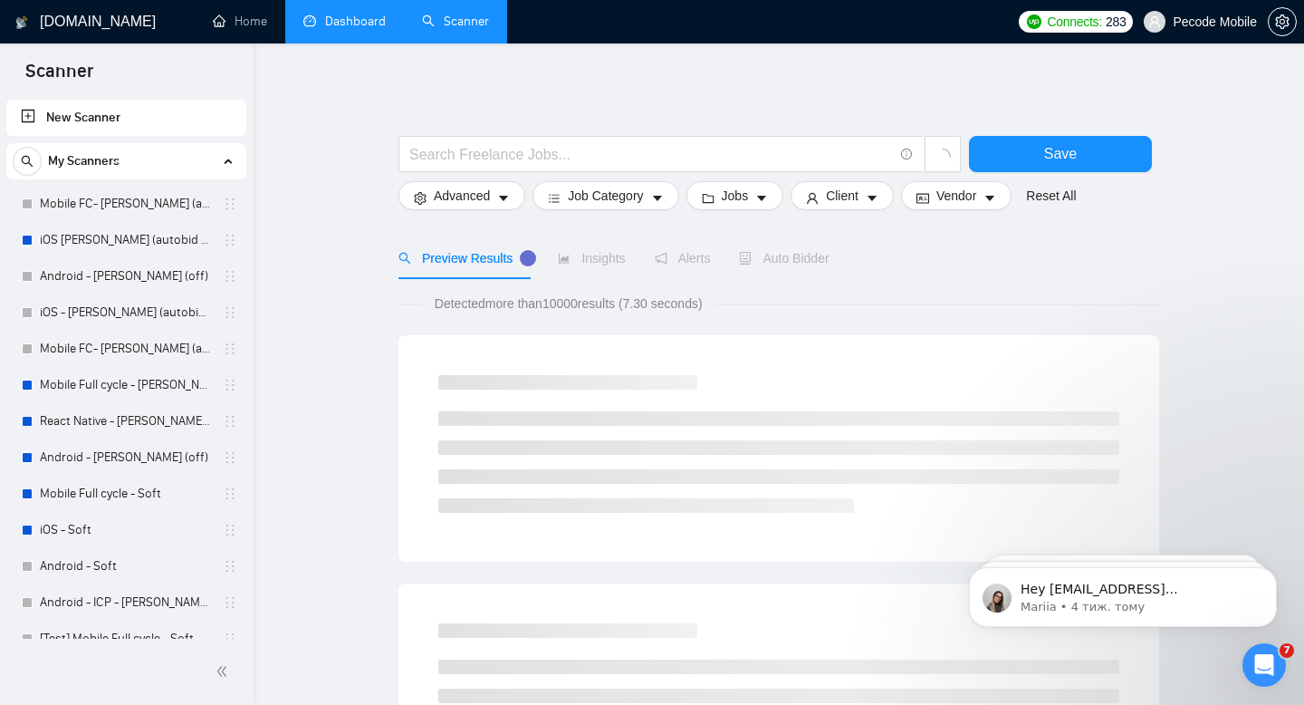
click at [314, 17] on link "Dashboard" at bounding box center [344, 21] width 82 height 15
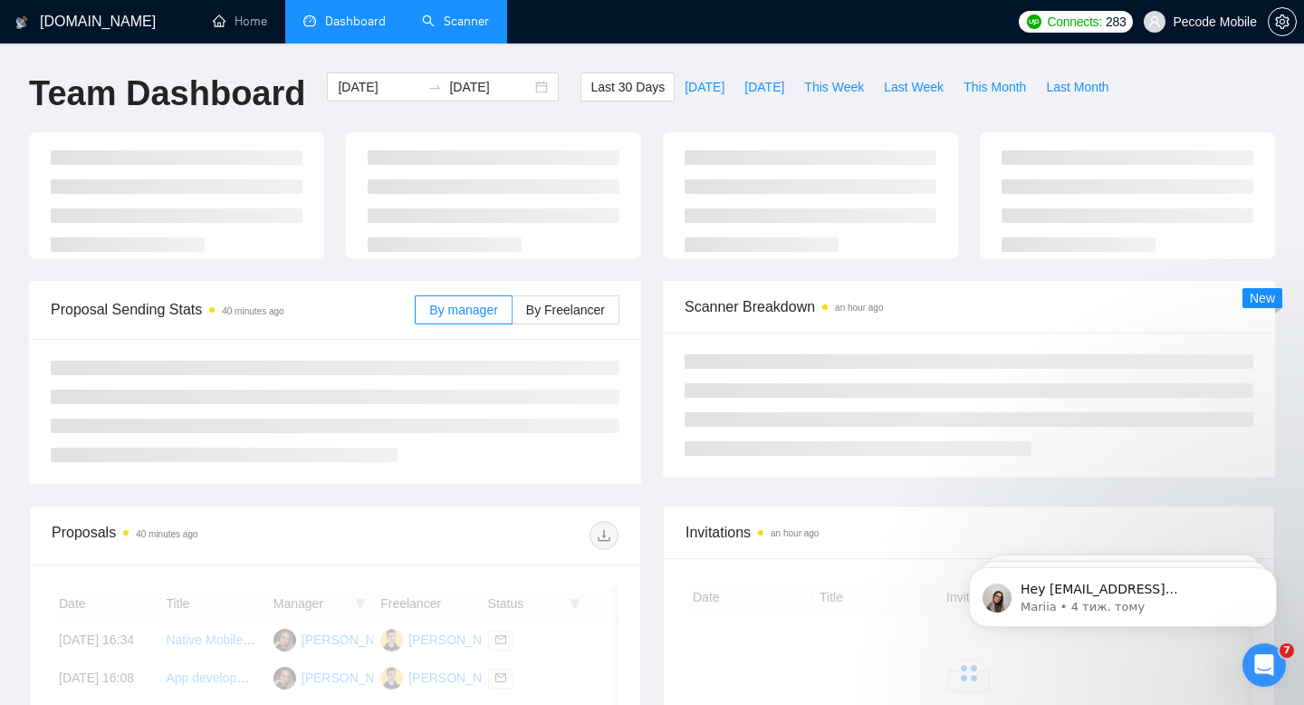
click at [450, 29] on link "Scanner" at bounding box center [455, 21] width 67 height 15
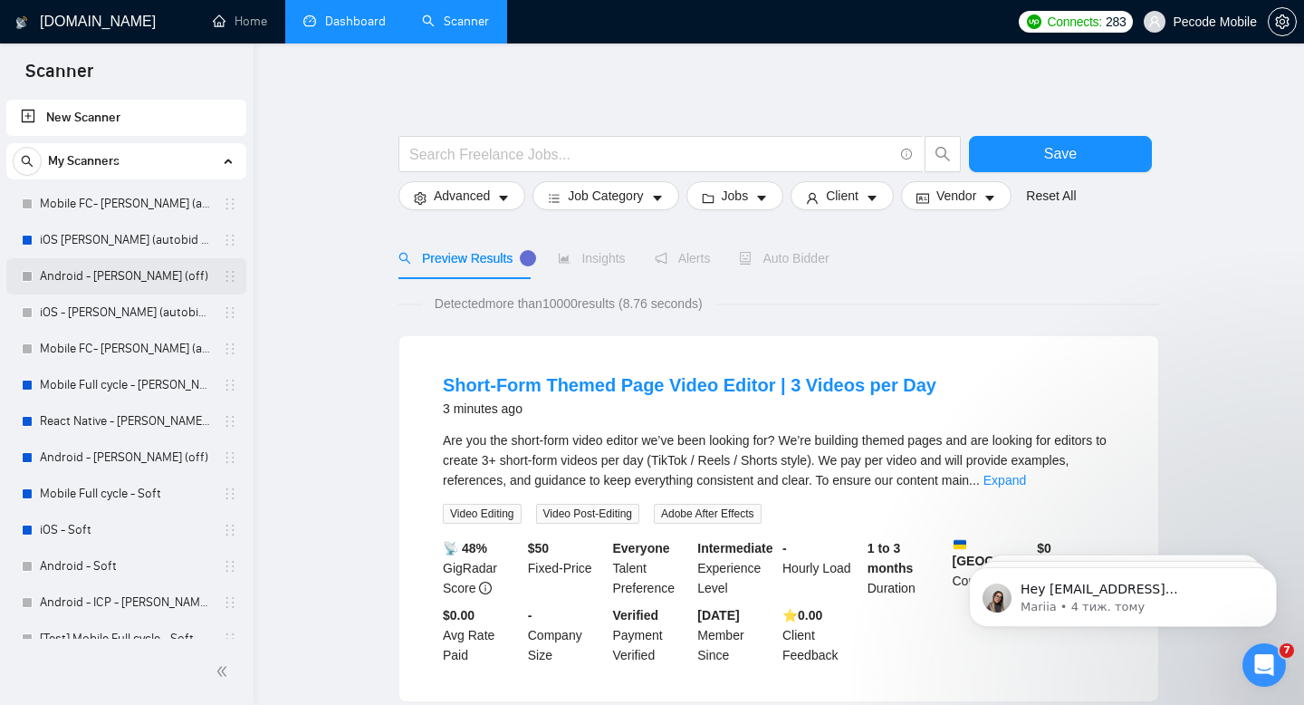
click at [120, 281] on link "Android - [PERSON_NAME] (off)" at bounding box center [126, 276] width 172 height 36
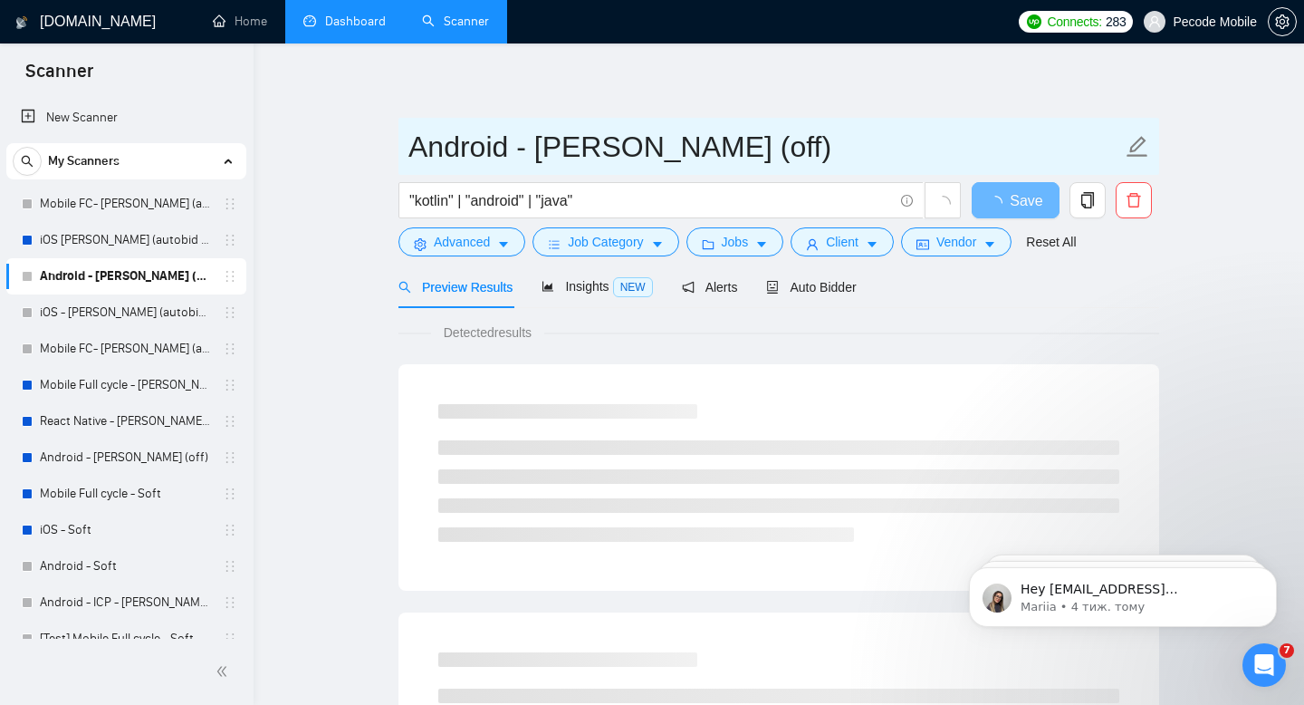
click at [742, 147] on input "Android - [PERSON_NAME] (off)" at bounding box center [766, 146] width 714 height 45
type input "Android - [PERSON_NAME] (on)"
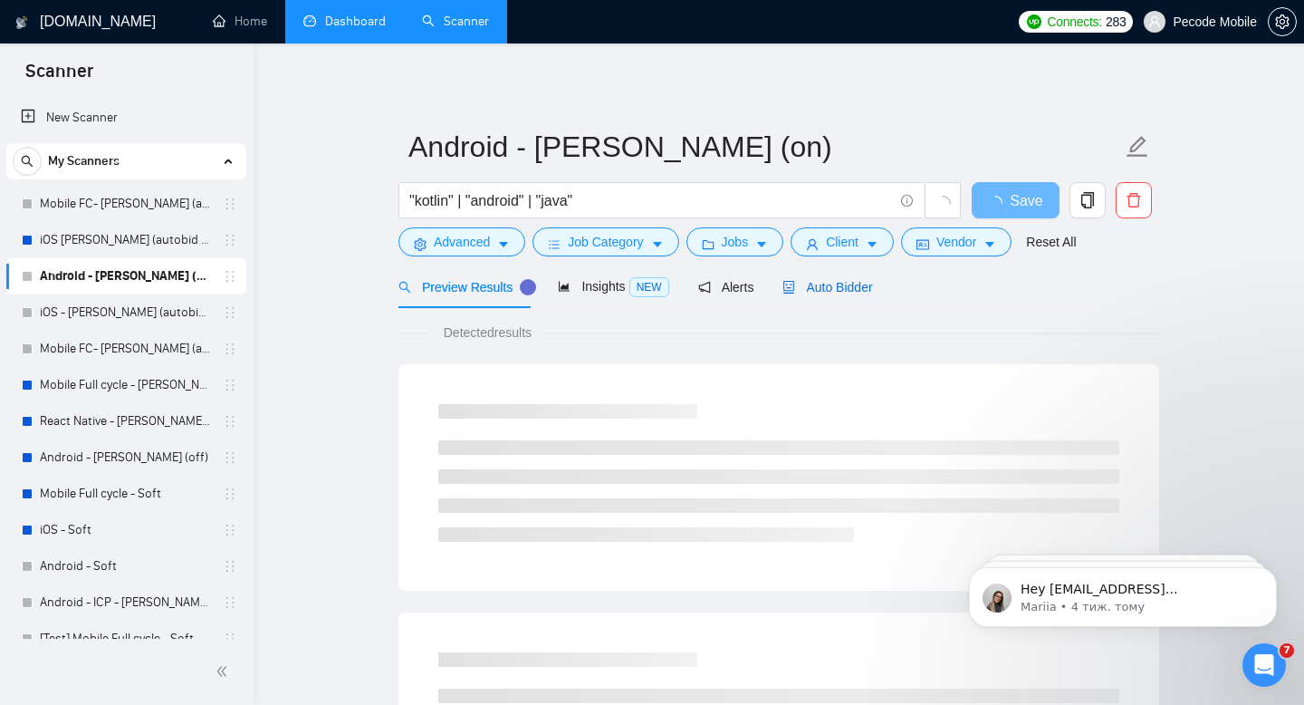
click at [851, 280] on span "Auto Bidder" at bounding box center [828, 287] width 90 height 14
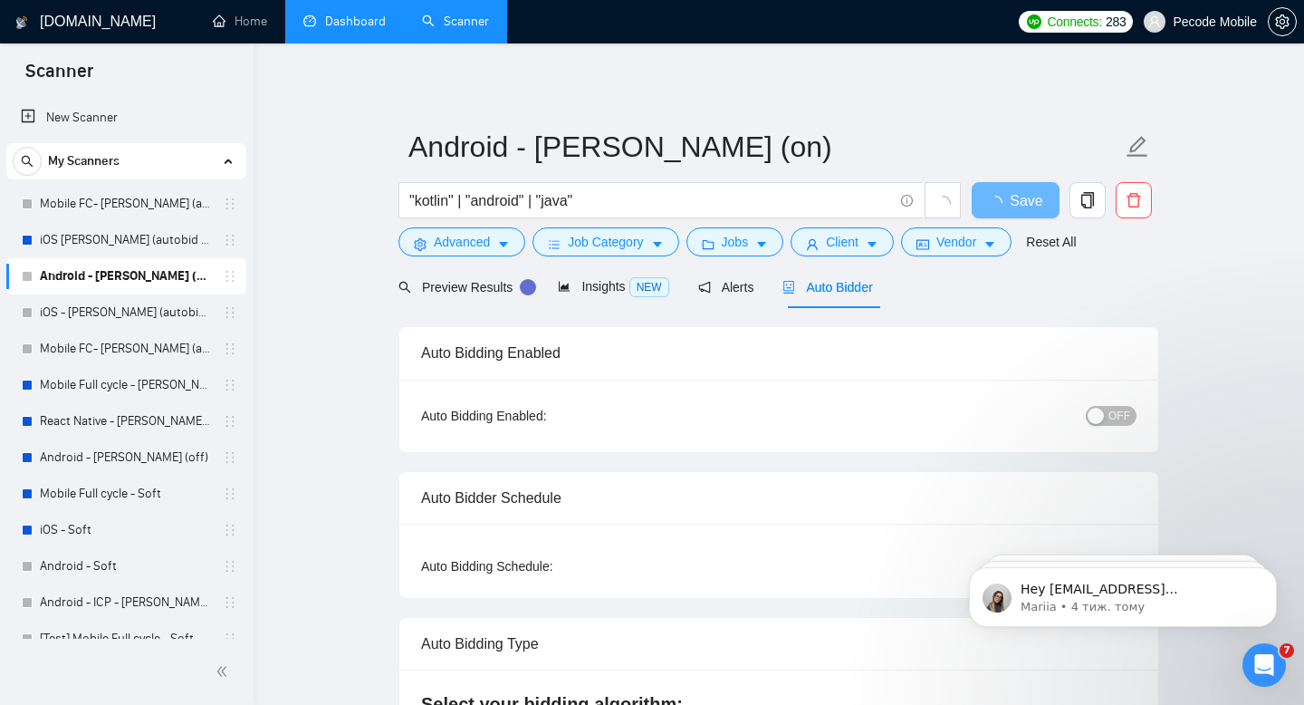
checkbox input "true"
click at [1103, 410] on div "button" at bounding box center [1096, 416] width 16 height 16
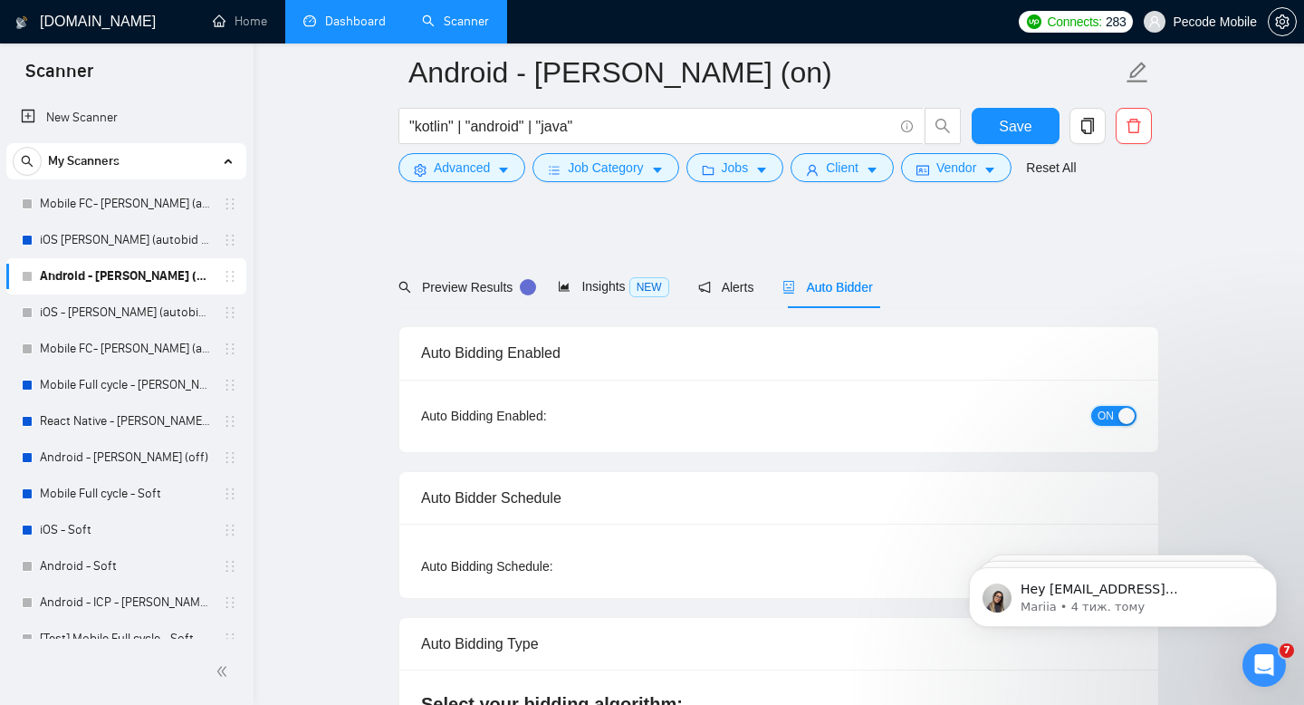
scroll to position [145, 0]
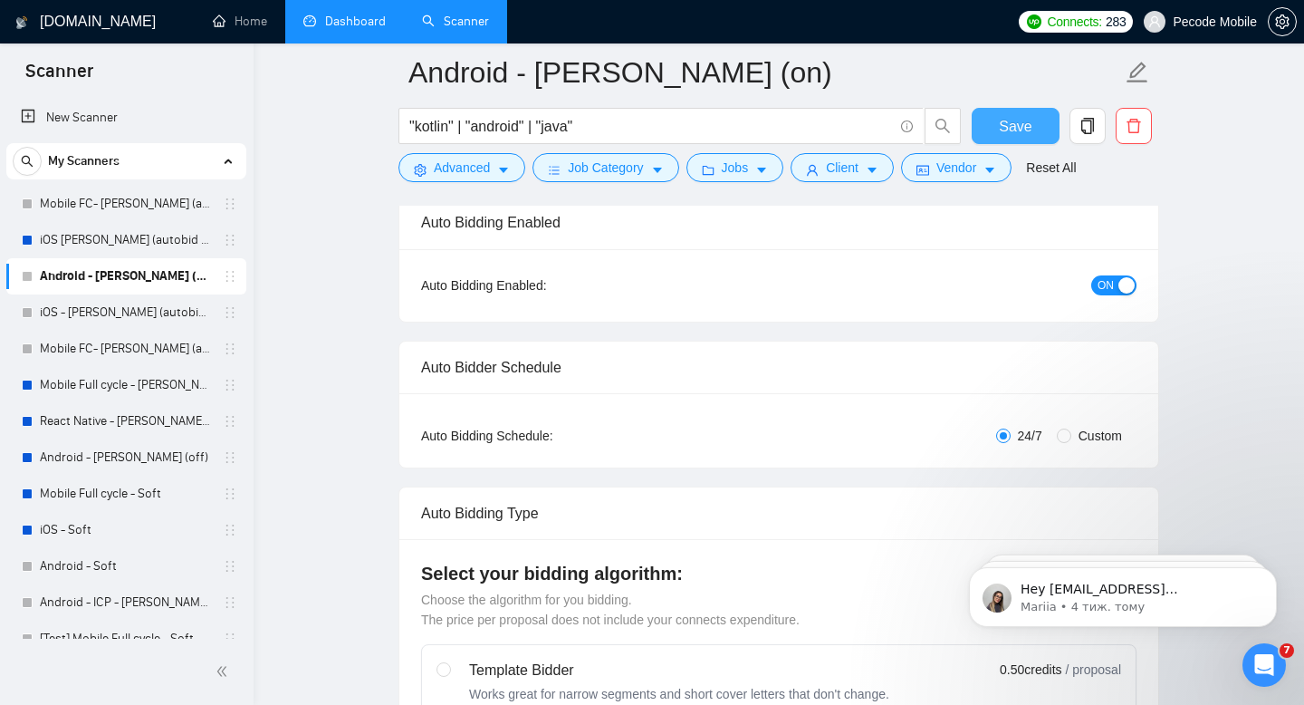
click at [1007, 137] on button "Save" at bounding box center [1016, 126] width 88 height 36
click at [1073, 441] on span "Custom" at bounding box center [1101, 436] width 58 height 20
click at [1072, 441] on input "Custom" at bounding box center [1064, 435] width 14 height 14
radio input "true"
radio input "false"
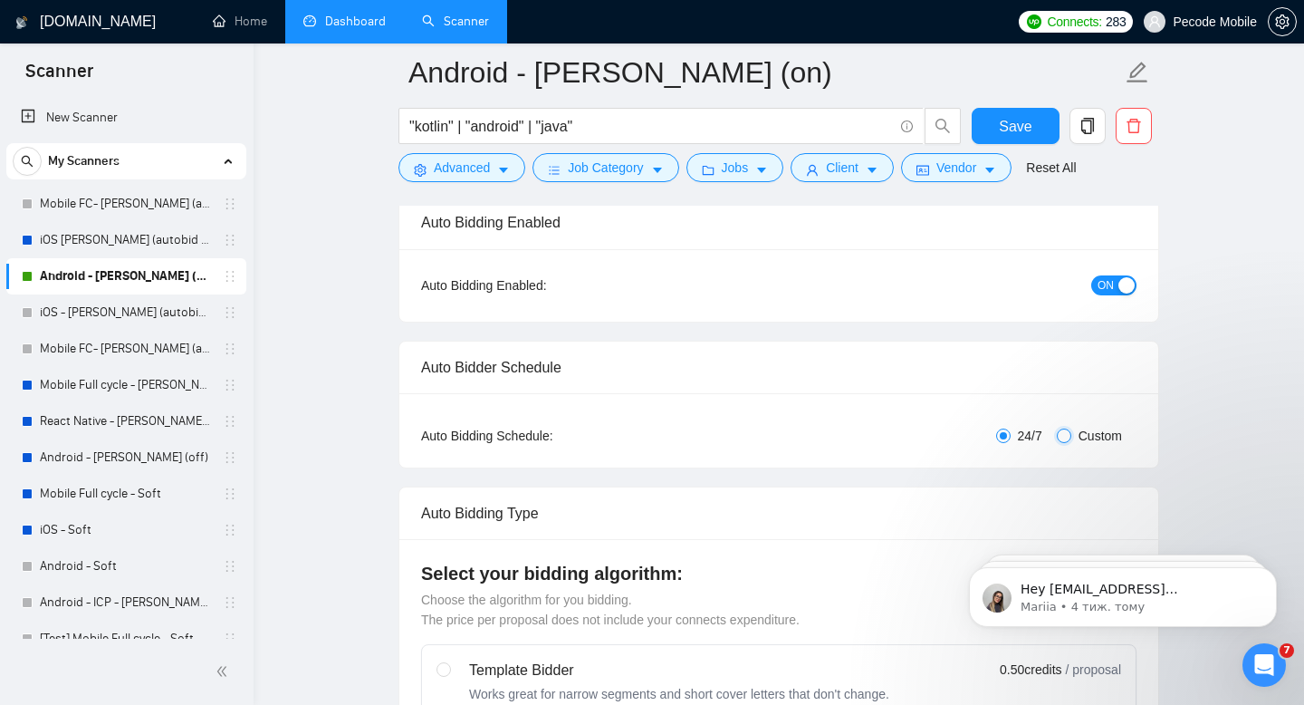
checkbox input "true"
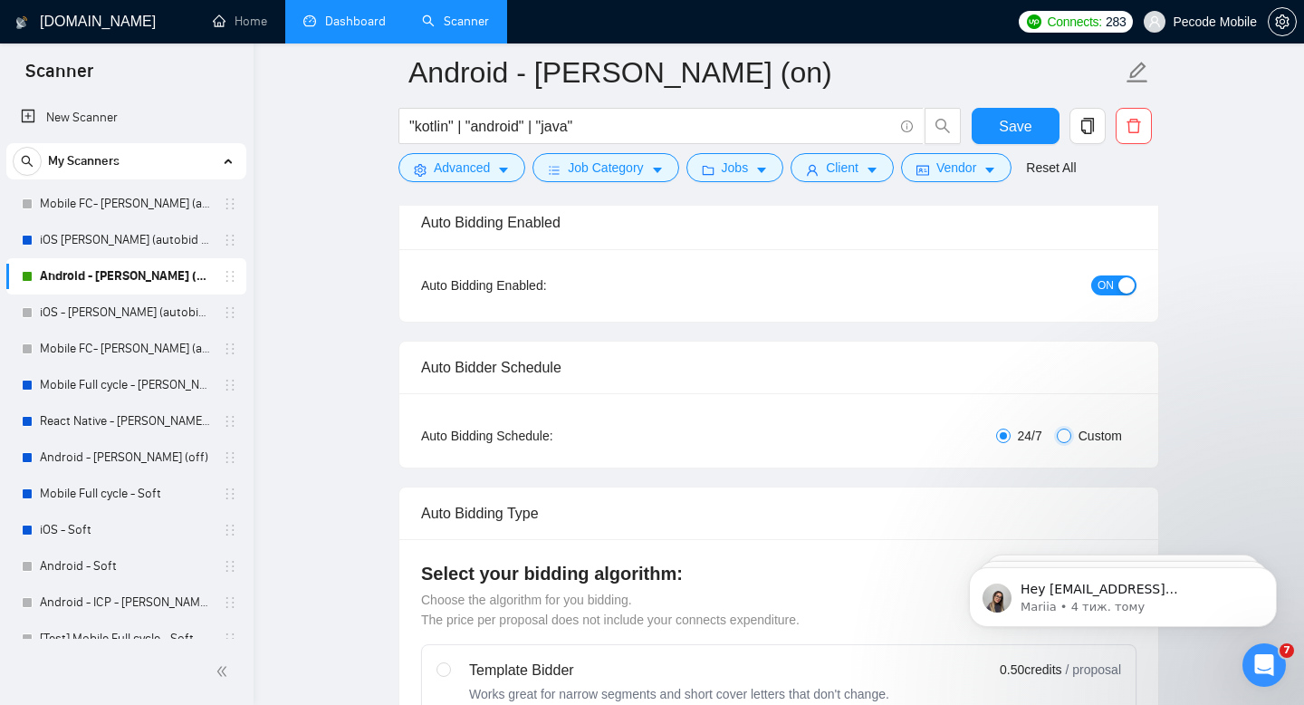
checkbox input "true"
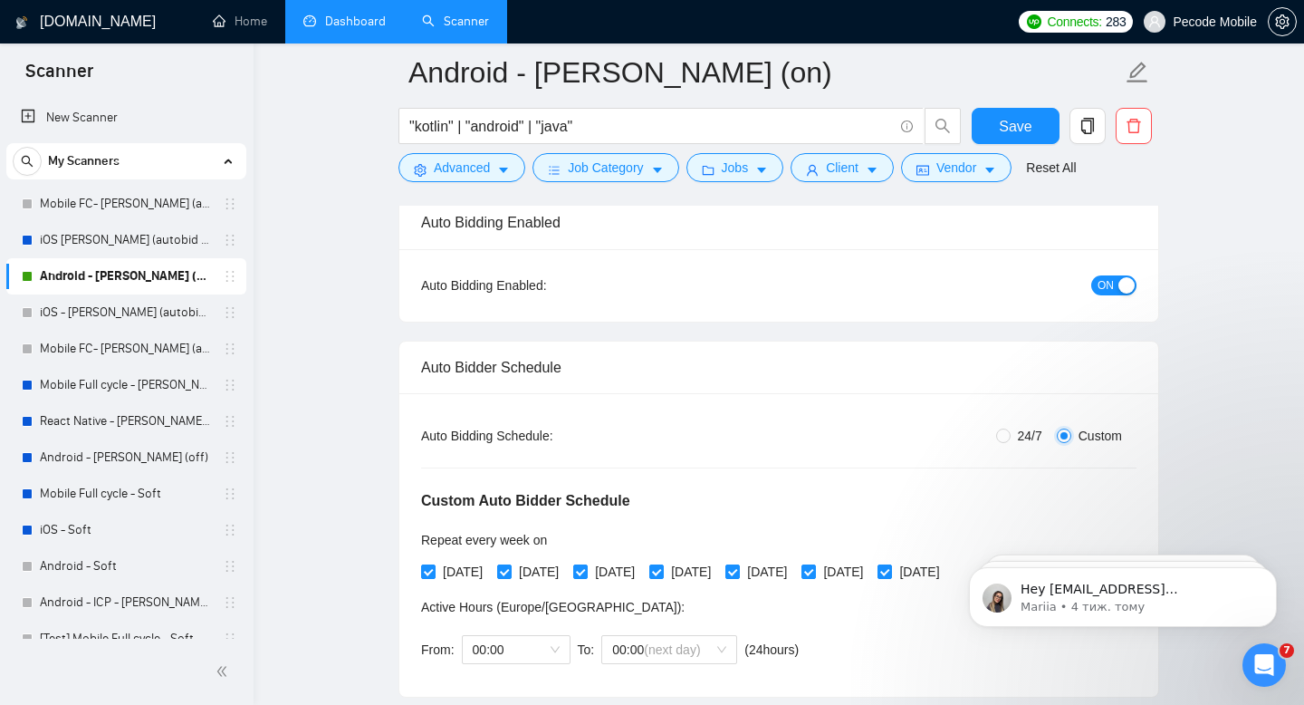
scroll to position [396, 0]
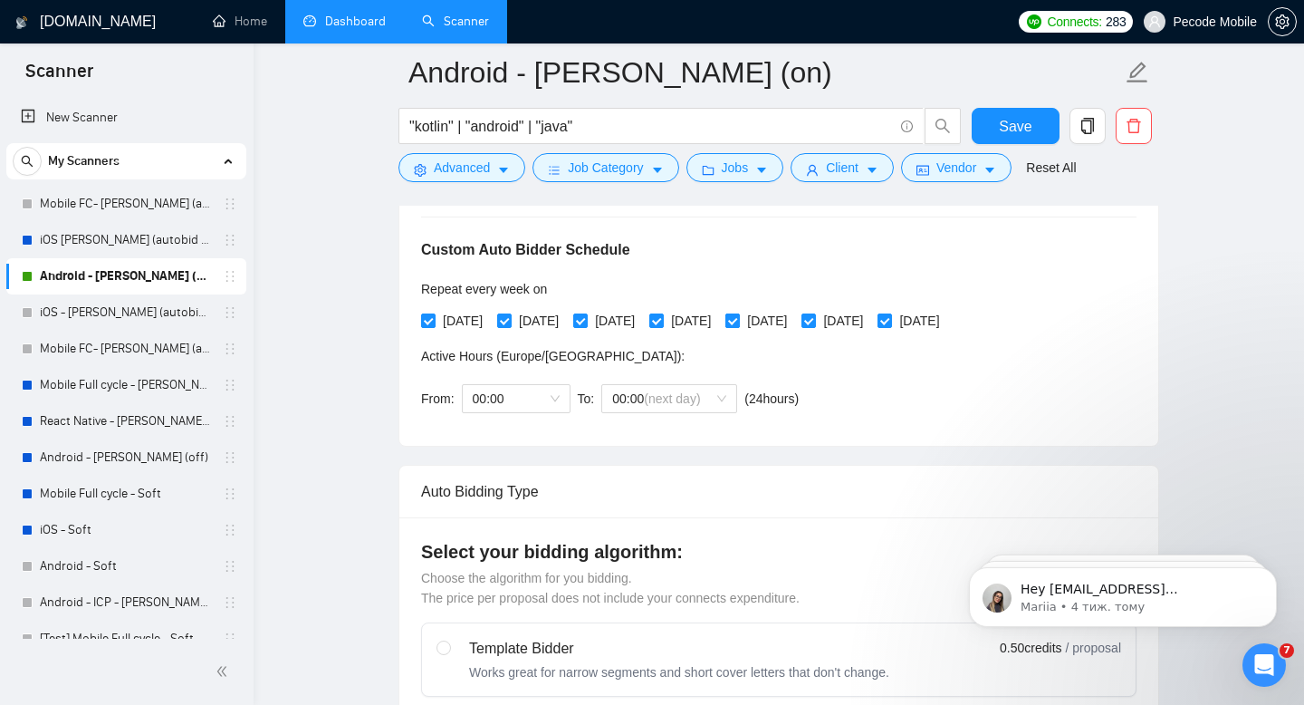
click at [794, 312] on label "[DATE]" at bounding box center [760, 321] width 69 height 20
click at [738, 313] on input "[DATE]" at bounding box center [732, 319] width 13 height 13
checkbox input "false"
click at [642, 316] on span "[DATE]" at bounding box center [615, 321] width 54 height 20
click at [586, 316] on input "[DATE]" at bounding box center [579, 319] width 13 height 13
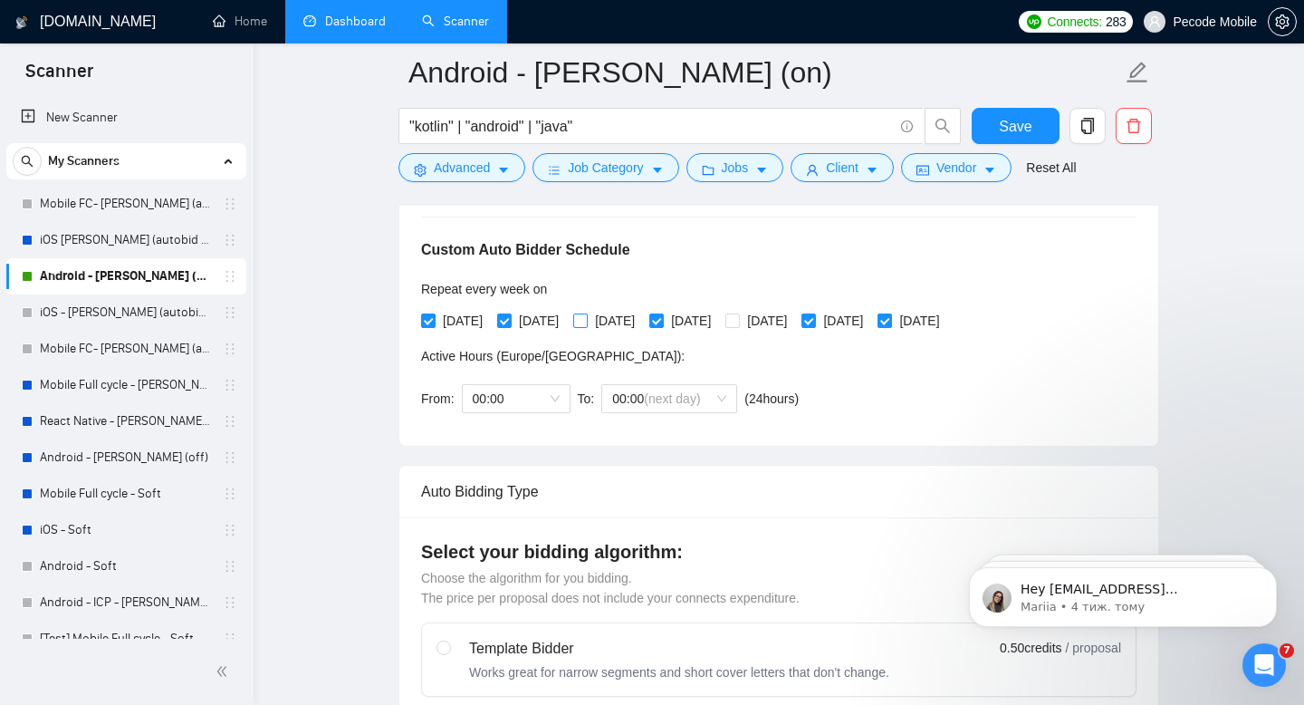
click at [586, 322] on input "[DATE]" at bounding box center [579, 319] width 13 height 13
checkbox input "true"
click at [442, 322] on span "[DATE]" at bounding box center [463, 321] width 54 height 20
click at [434, 322] on input "[DATE]" at bounding box center [427, 319] width 13 height 13
click at [459, 319] on span "[DATE]" at bounding box center [463, 321] width 54 height 20
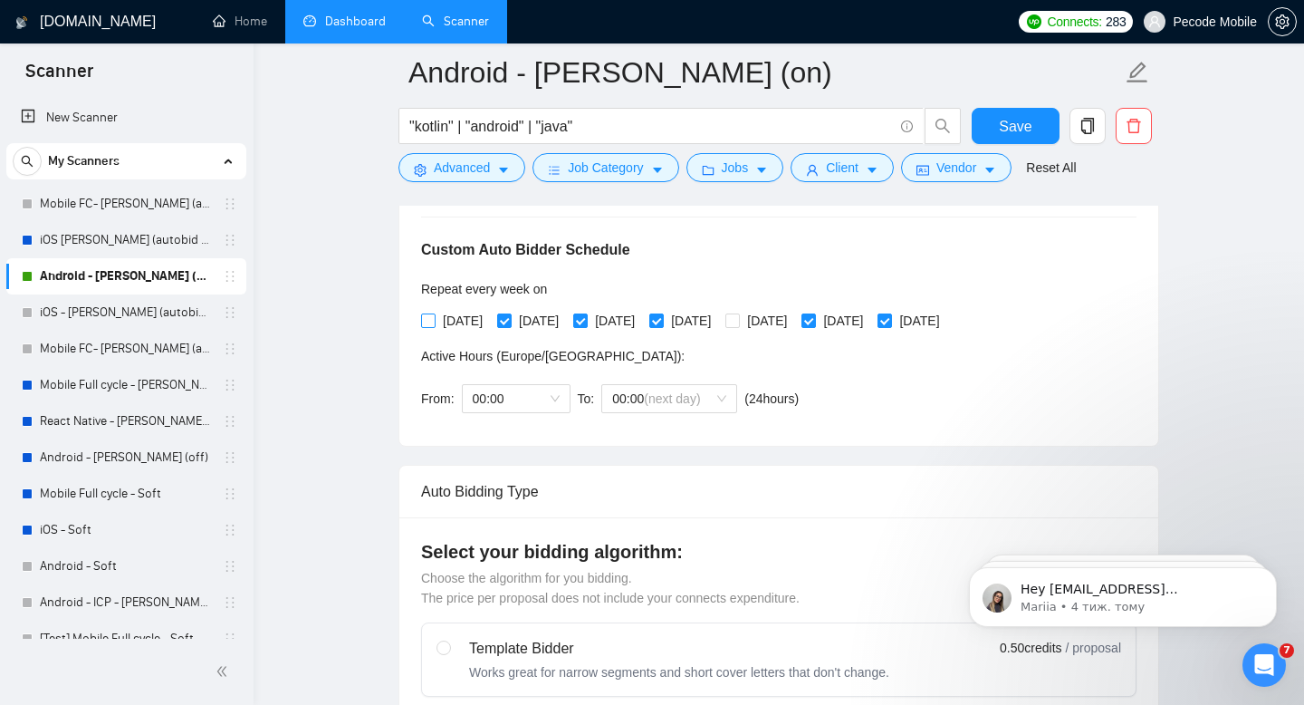
click at [434, 319] on input "[DATE]" at bounding box center [427, 319] width 13 height 13
checkbox input "true"
click at [794, 311] on span "[DATE]" at bounding box center [767, 321] width 54 height 20
click at [738, 313] on input "[DATE]" at bounding box center [732, 319] width 13 height 13
checkbox input "true"
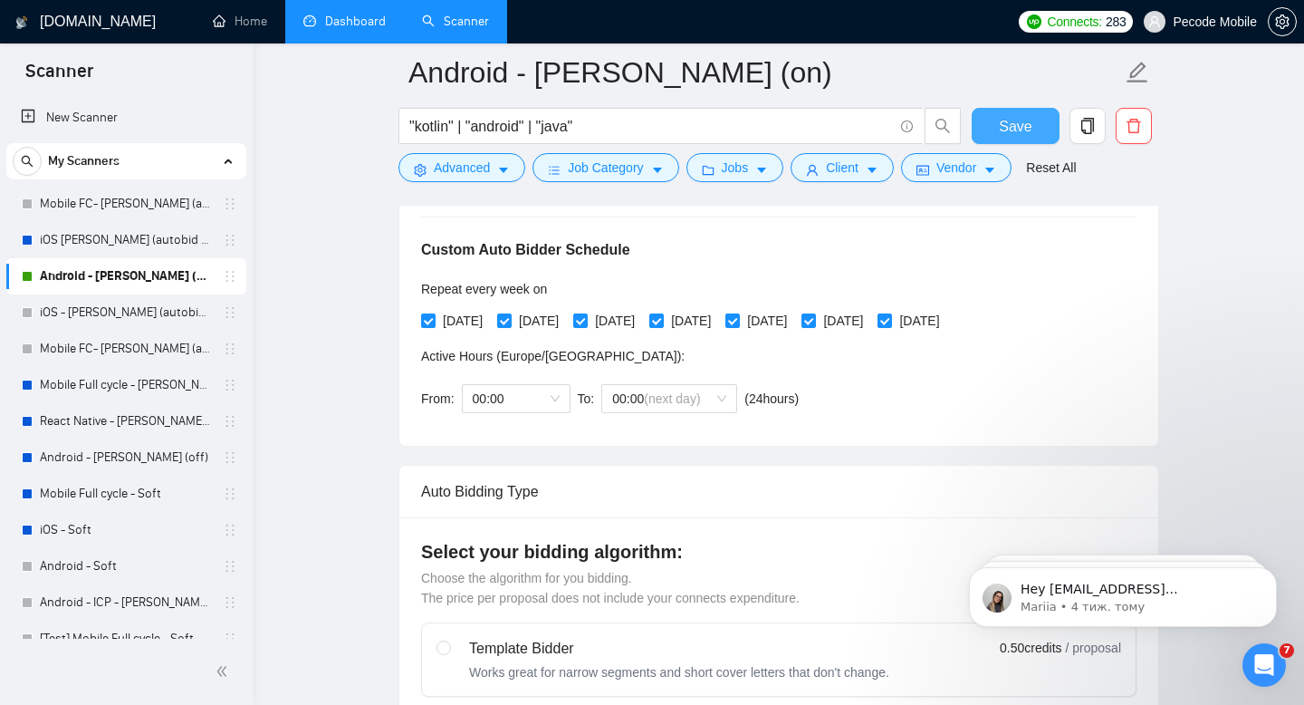
click at [1016, 120] on span "Save" at bounding box center [1015, 126] width 33 height 23
checkbox input "true"
click at [984, 120] on button "Save" at bounding box center [1016, 126] width 88 height 36
checkbox input "true"
click at [345, 14] on link "Dashboard" at bounding box center [344, 21] width 82 height 15
